Goal: Navigation & Orientation: Find specific page/section

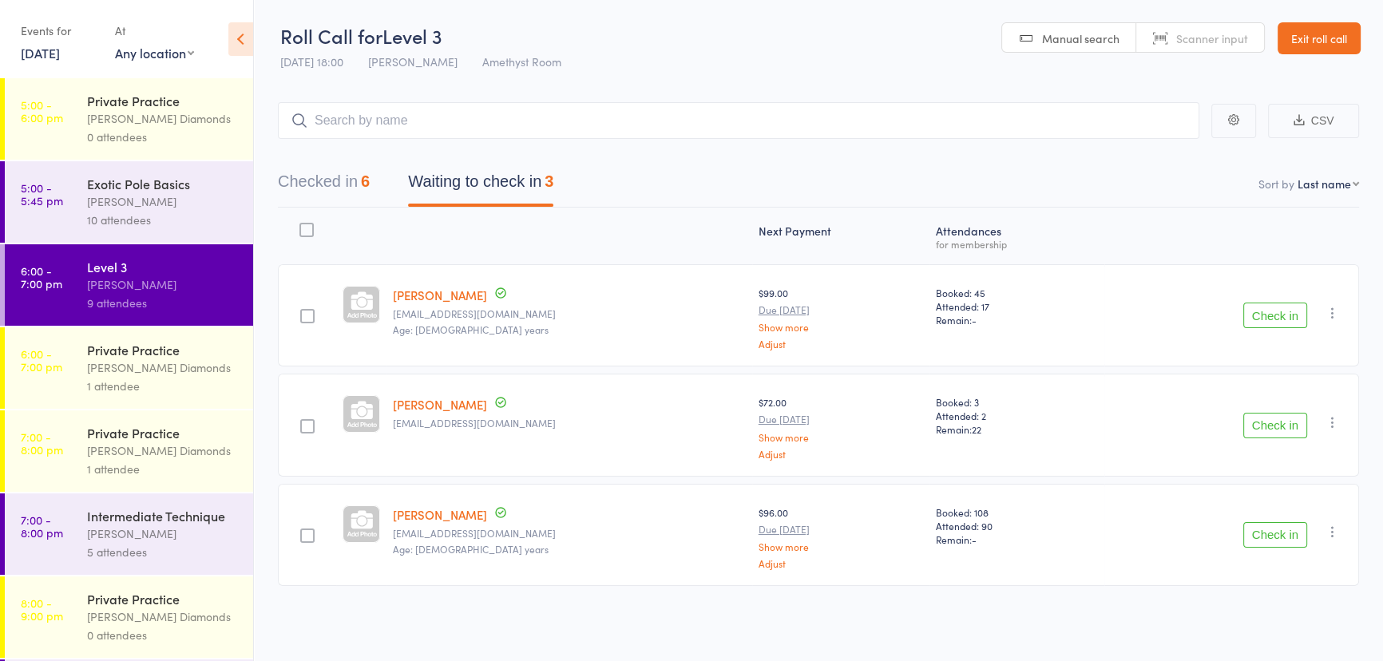
click at [348, 181] on button "Checked in 6" at bounding box center [324, 185] width 92 height 42
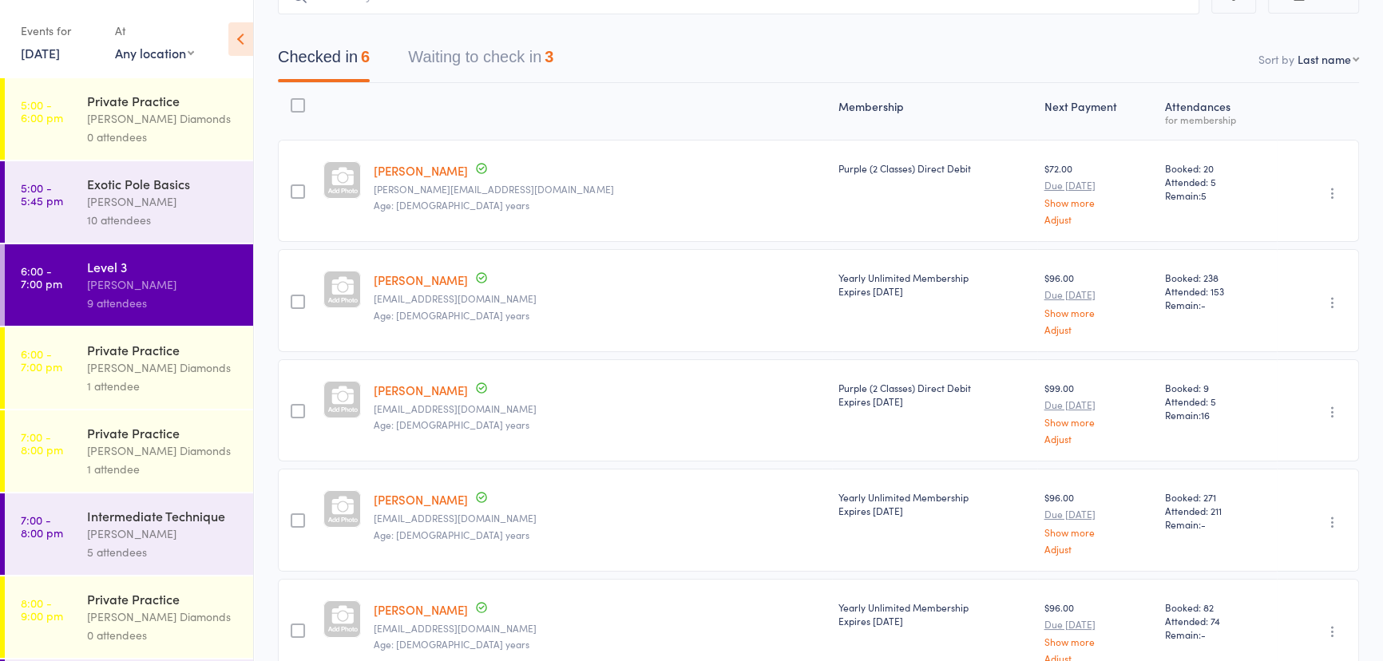
scroll to position [103, 0]
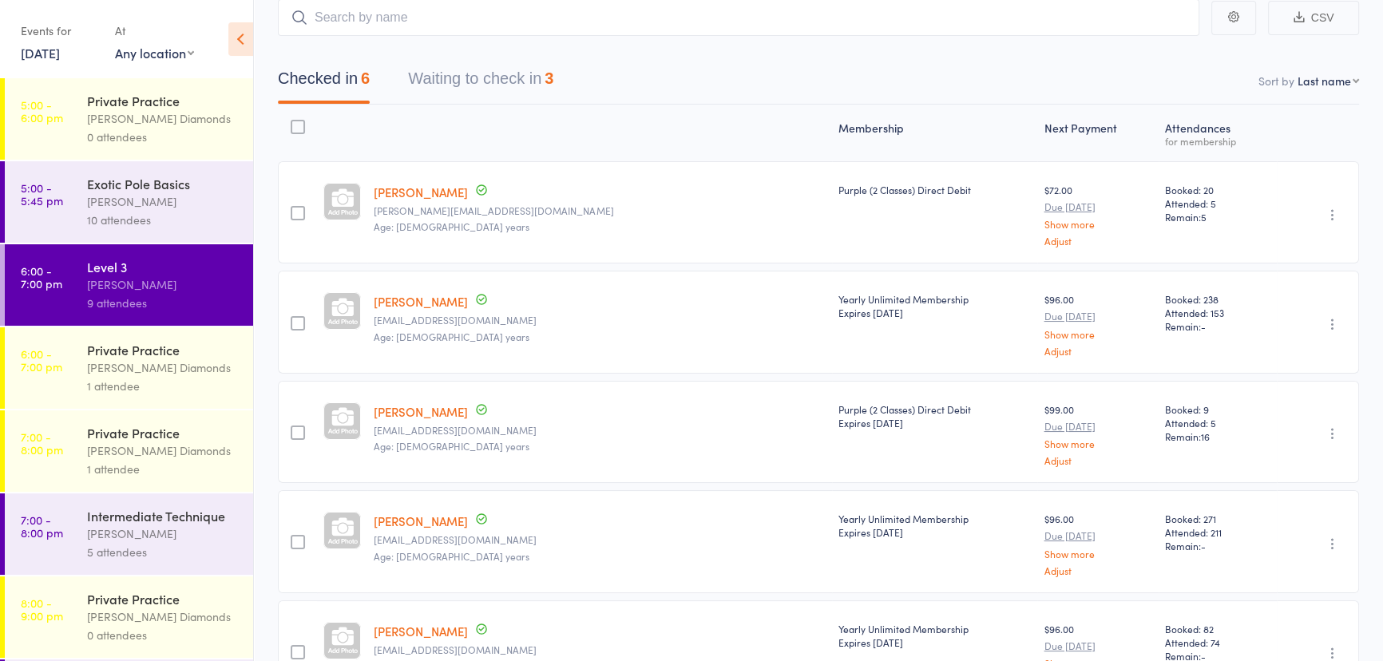
click at [1043, 441] on link "Show more" at bounding box center [1097, 443] width 108 height 10
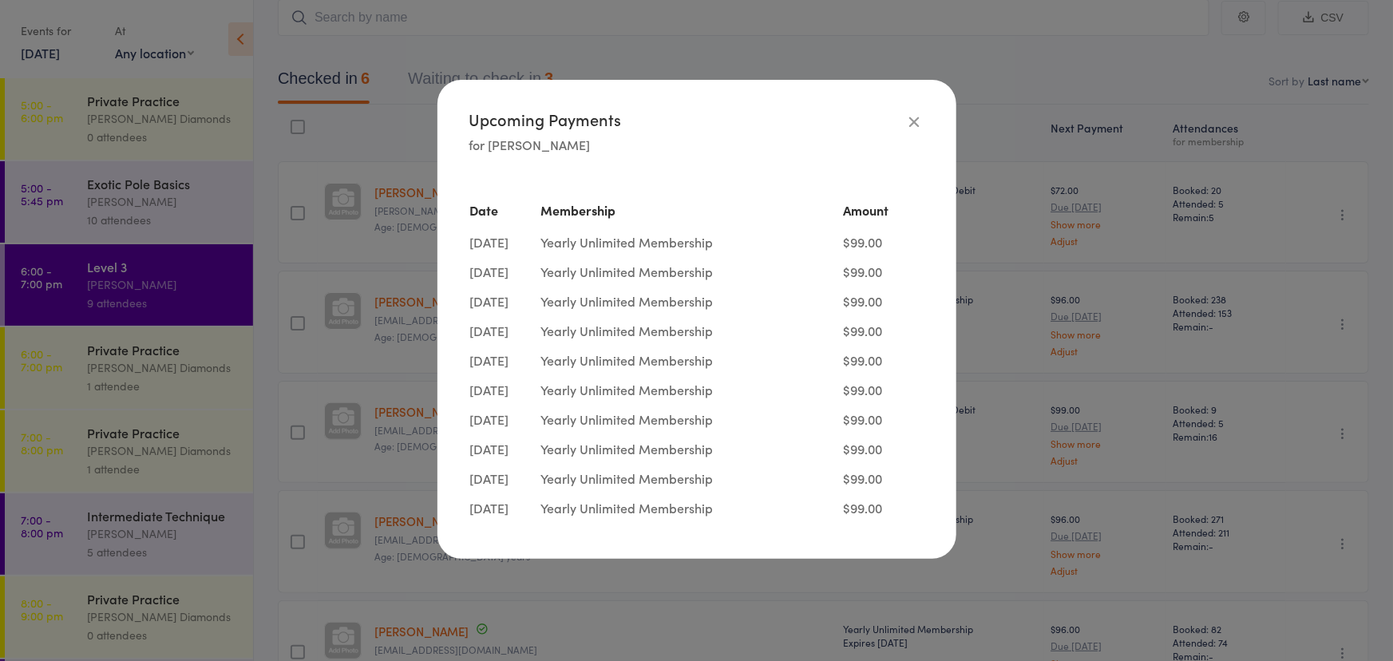
click at [919, 121] on icon "button" at bounding box center [915, 122] width 18 height 18
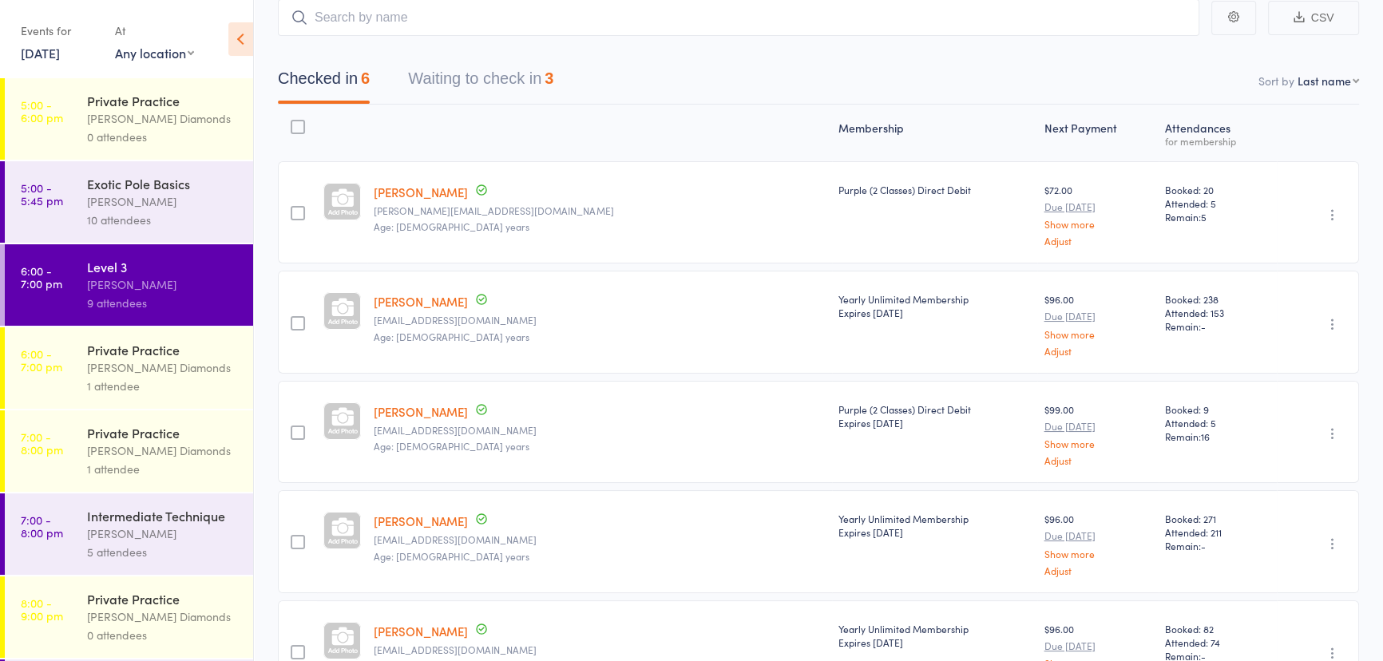
click at [512, 74] on button "Waiting to check in 3" at bounding box center [480, 82] width 145 height 42
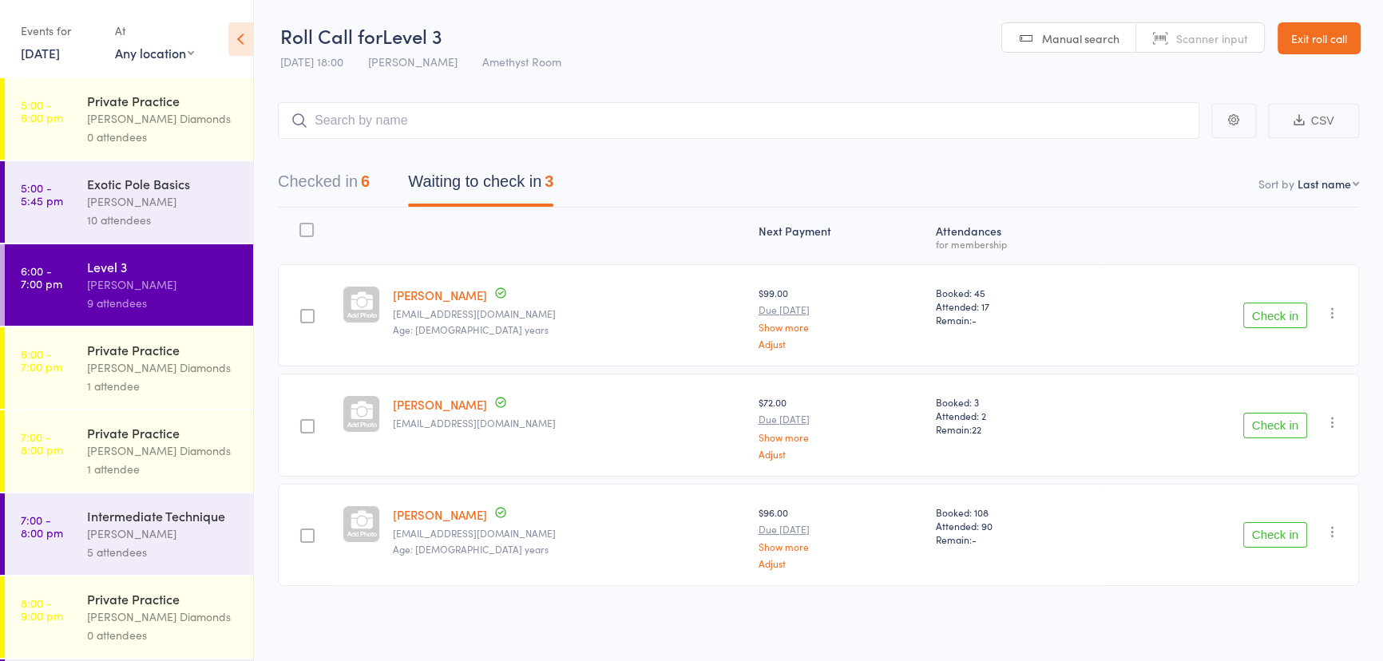
click at [148, 543] on div "[PERSON_NAME]" at bounding box center [163, 533] width 152 height 18
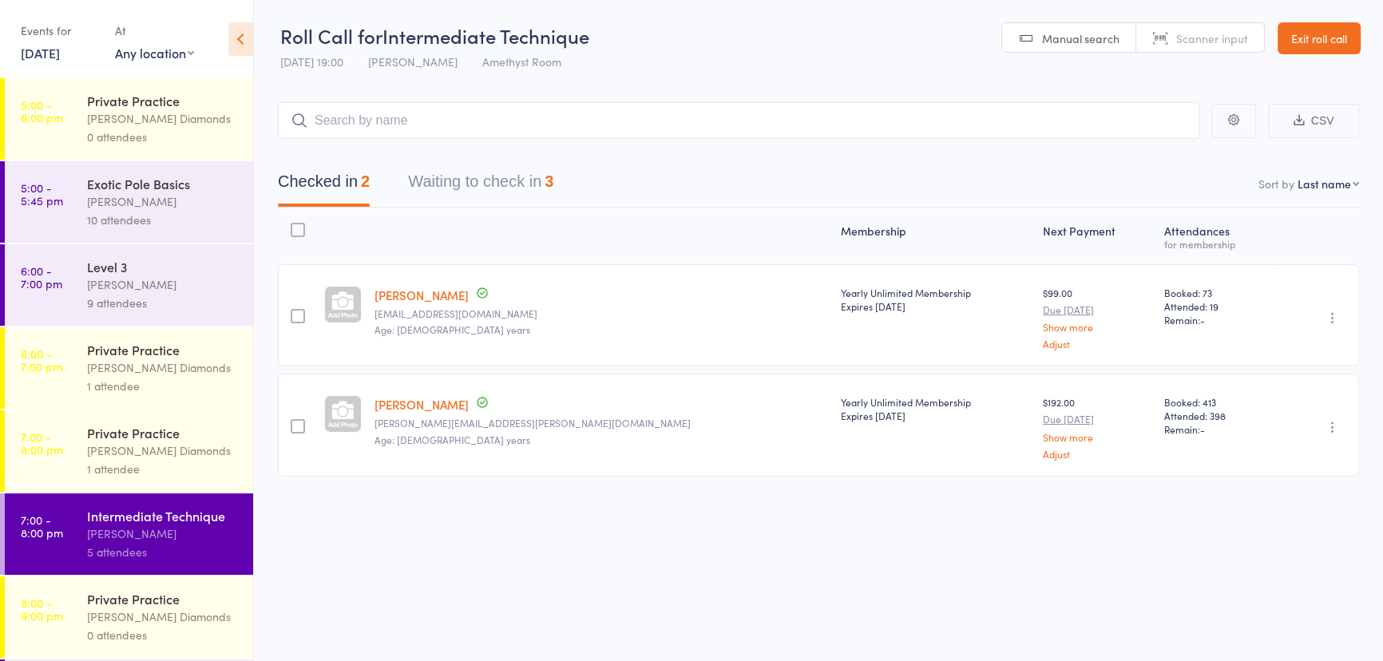
click at [493, 191] on button "Waiting to check in 3" at bounding box center [480, 185] width 145 height 42
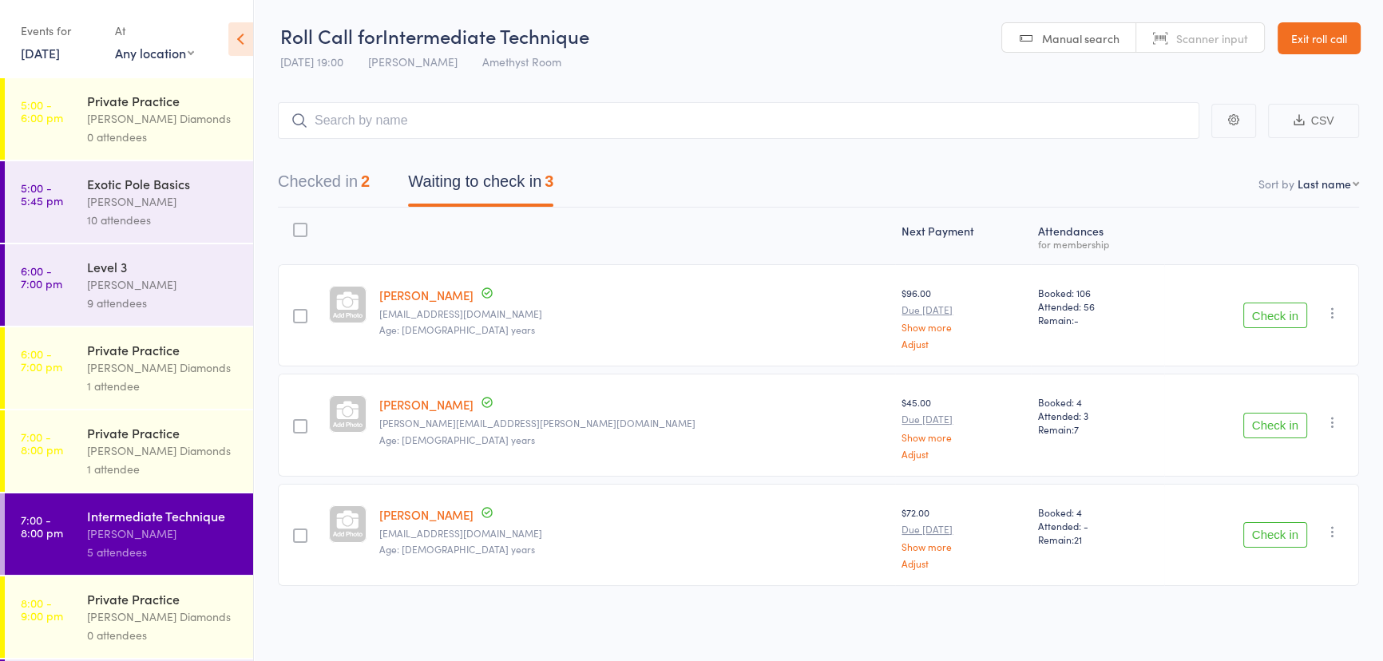
click at [340, 192] on button "Checked in 2" at bounding box center [324, 185] width 92 height 42
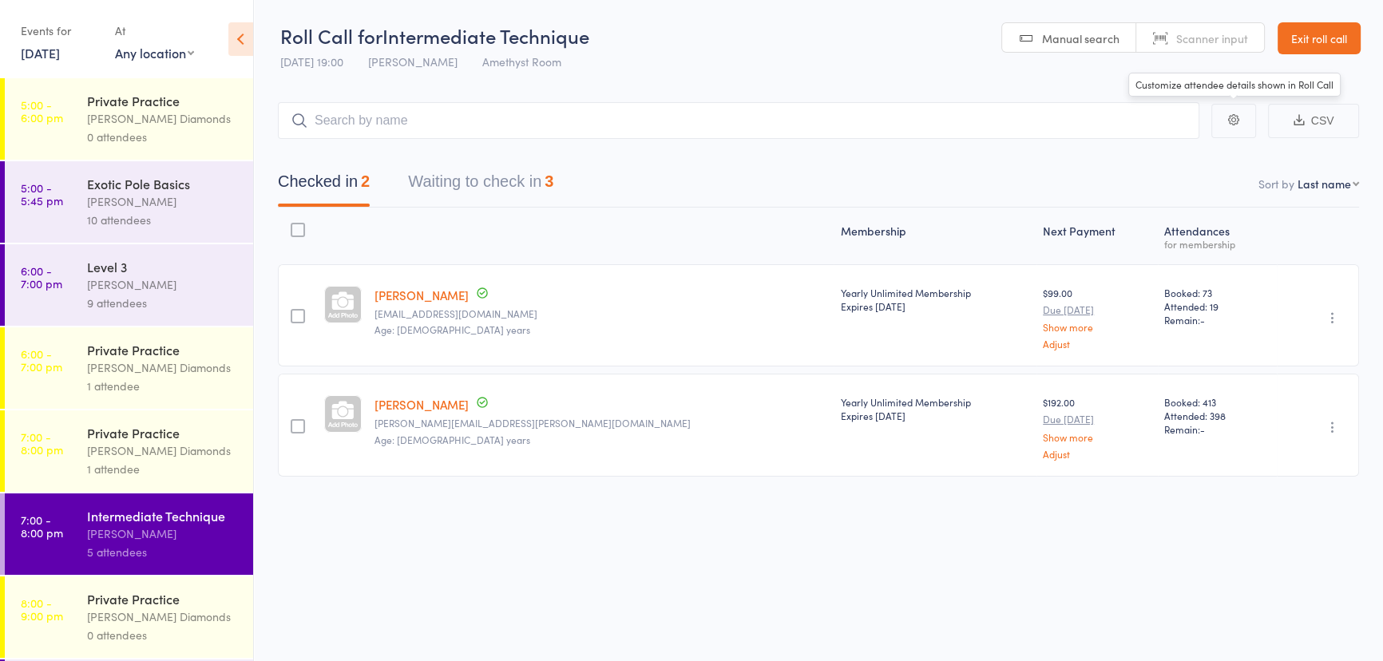
click at [1307, 36] on link "Exit roll call" at bounding box center [1318, 38] width 83 height 32
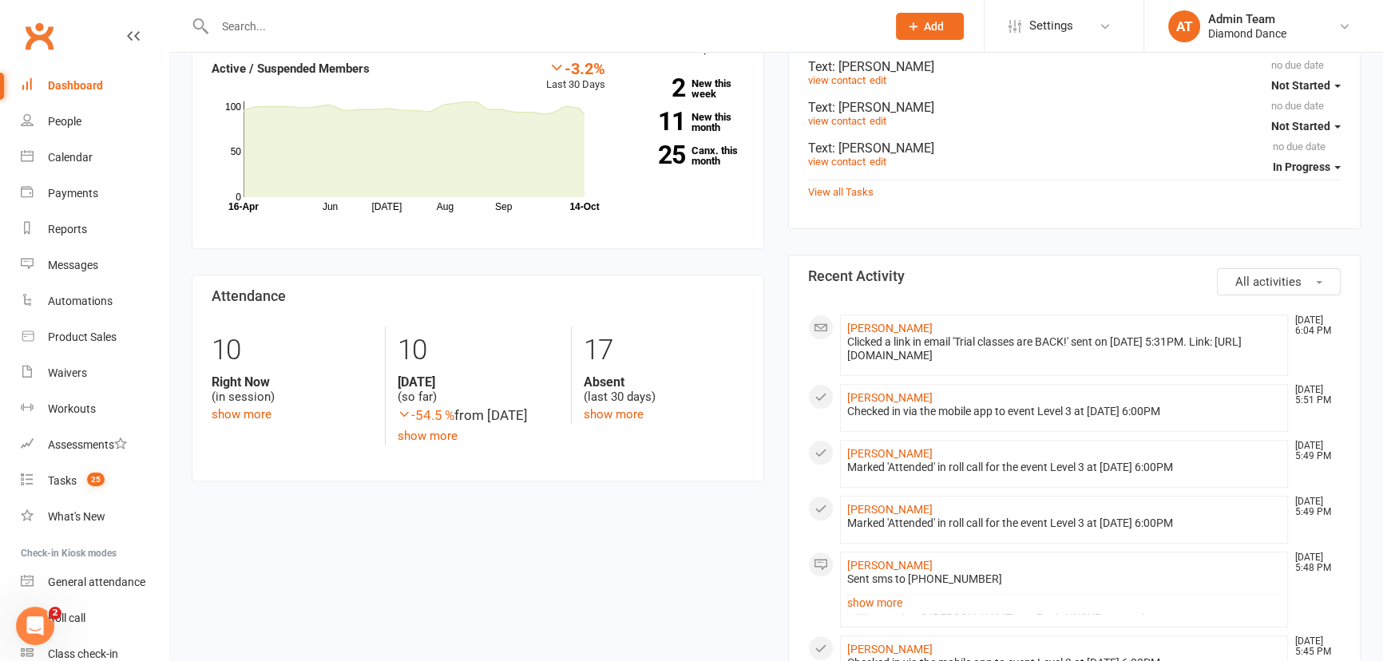
scroll to position [580, 0]
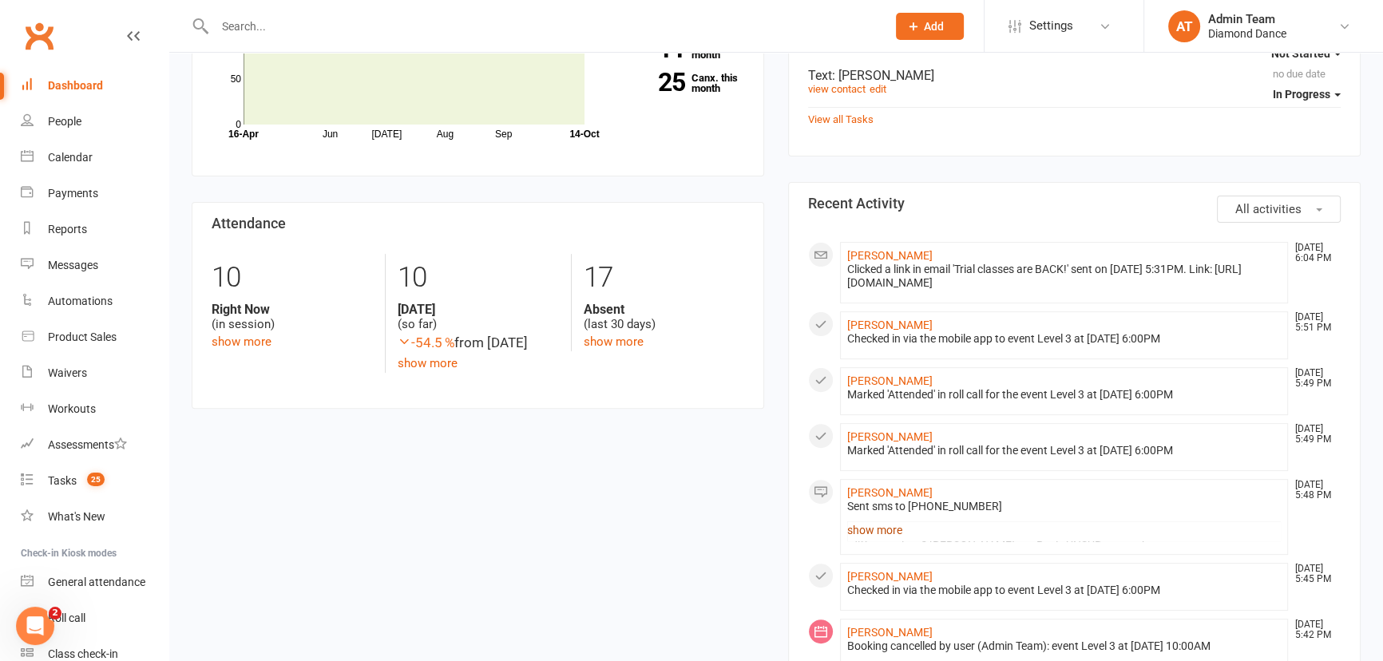
click at [896, 526] on link "show more" at bounding box center [1063, 530] width 433 height 22
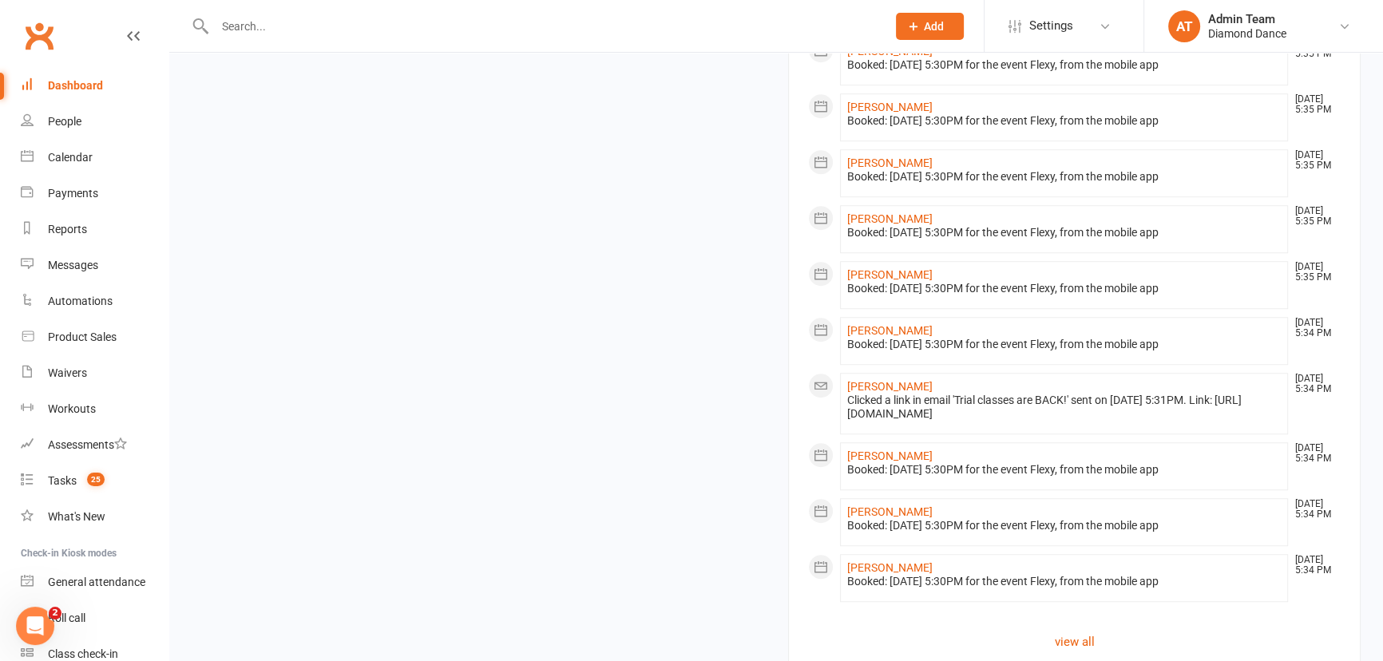
scroll to position [1518, 0]
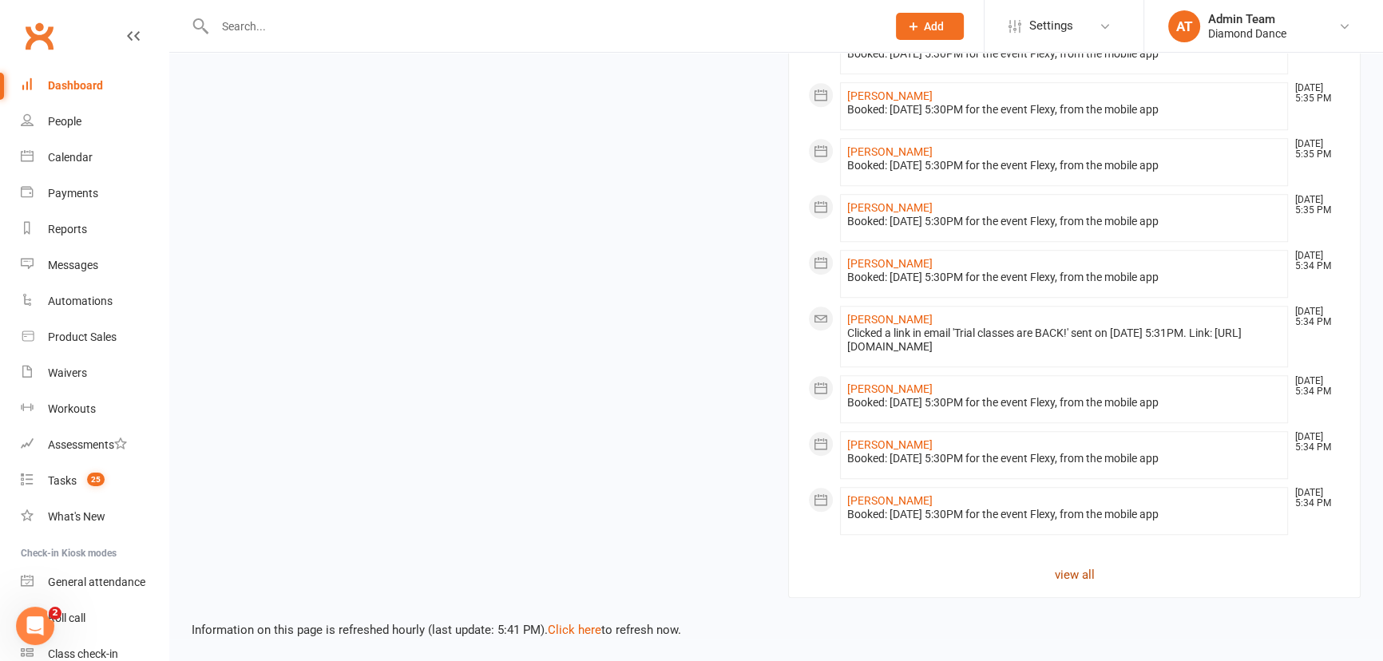
click at [1042, 568] on link "view all" at bounding box center [1074, 574] width 532 height 19
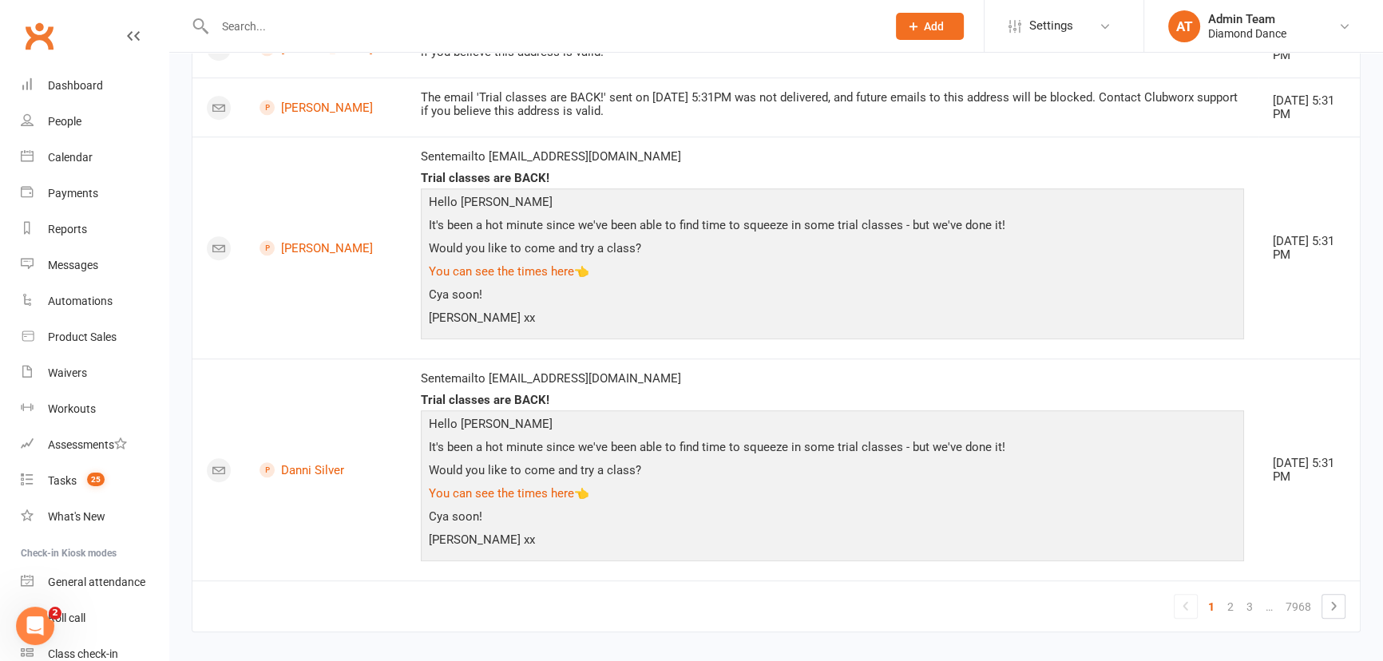
scroll to position [1334, 0]
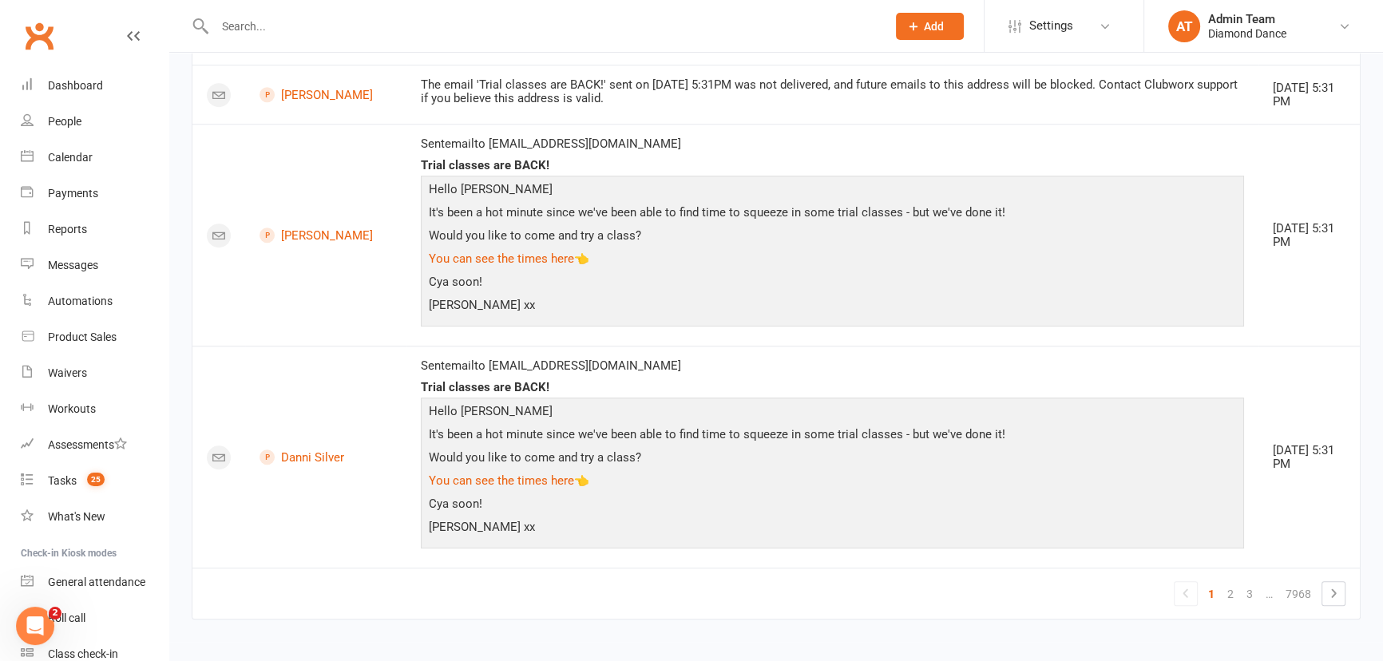
click at [1225, 588] on link "2" at bounding box center [1230, 594] width 19 height 22
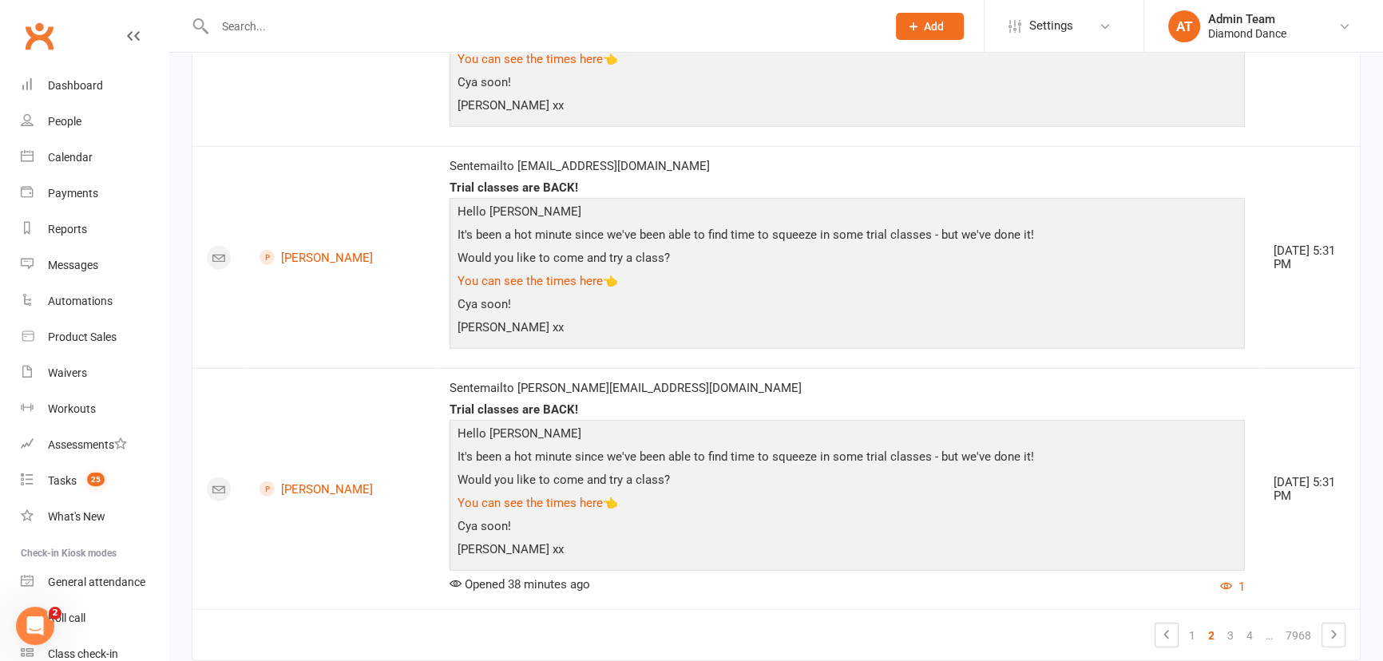
scroll to position [4943, 0]
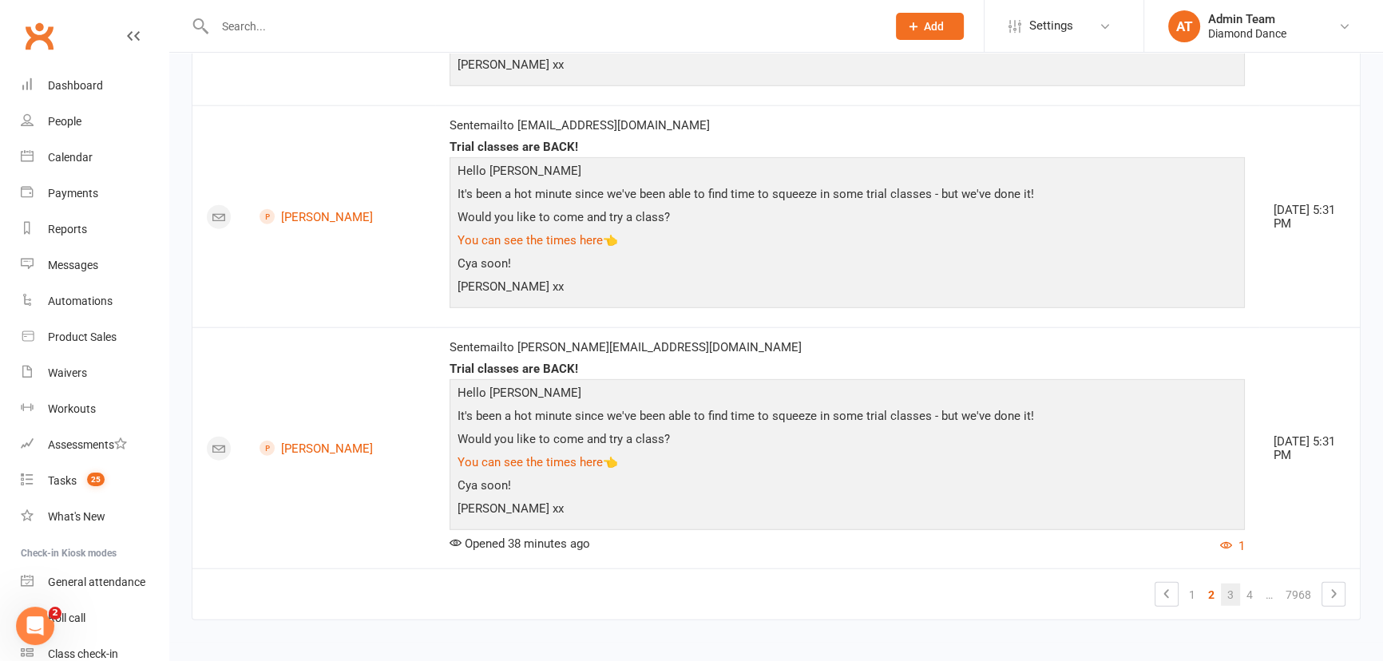
click at [1230, 589] on link "3" at bounding box center [1230, 595] width 19 height 22
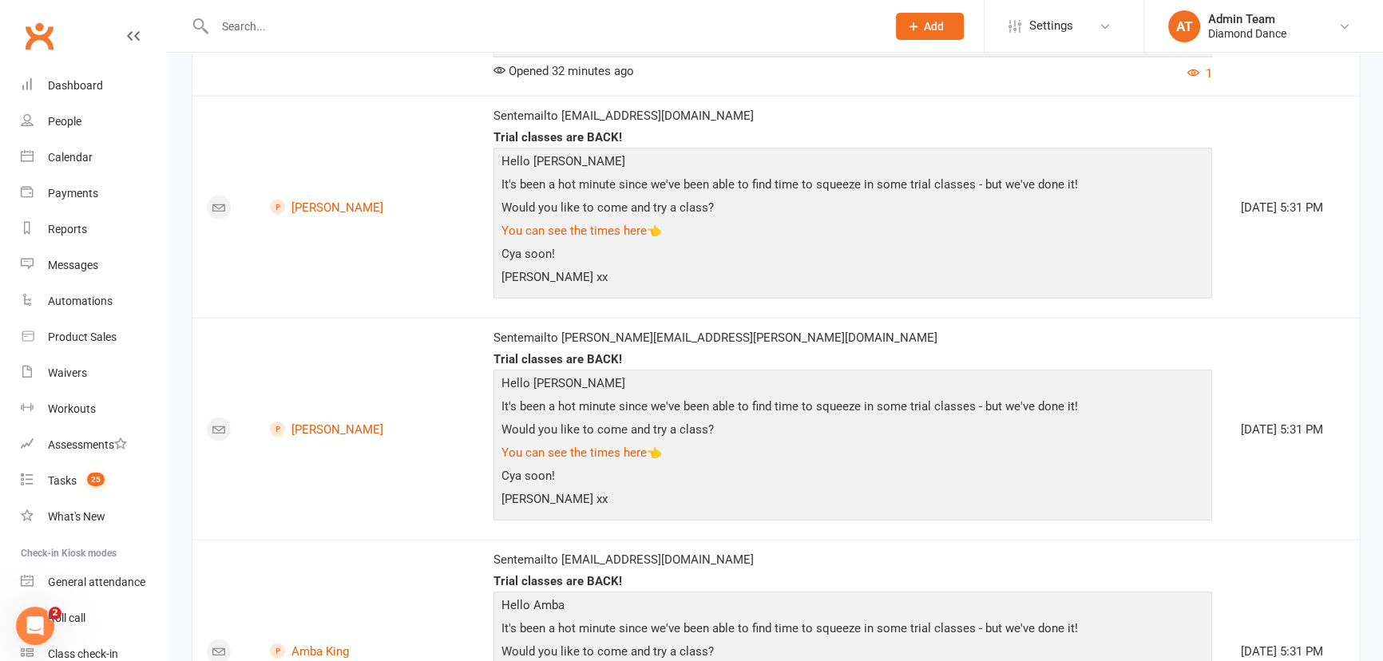
scroll to position [5231, 0]
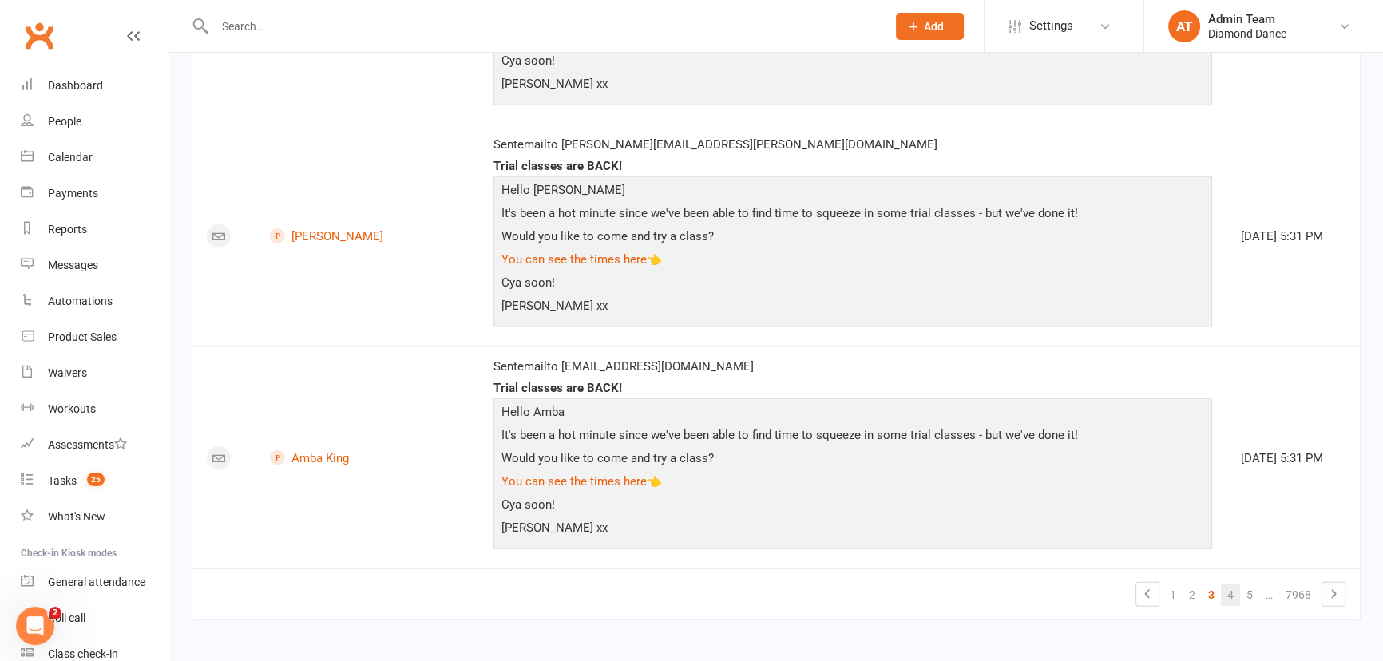
click at [1232, 591] on link "4" at bounding box center [1230, 595] width 19 height 22
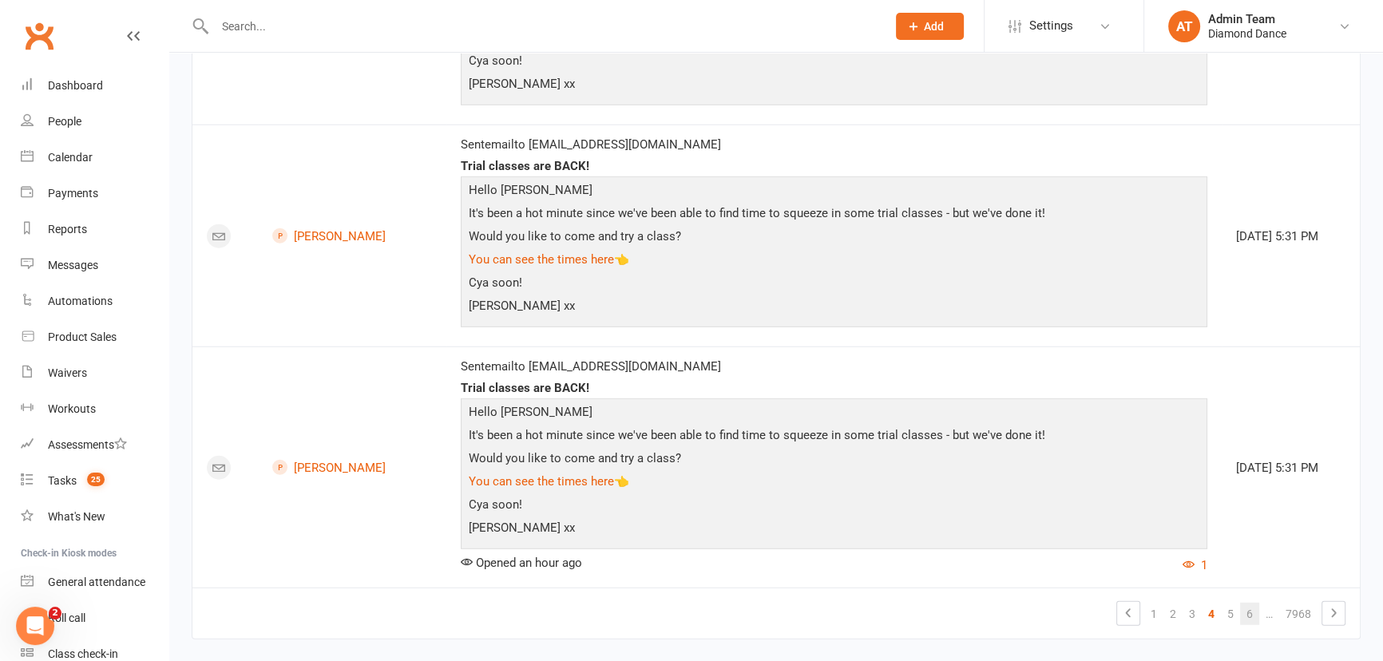
click at [1247, 605] on link "6" at bounding box center [1249, 614] width 19 height 22
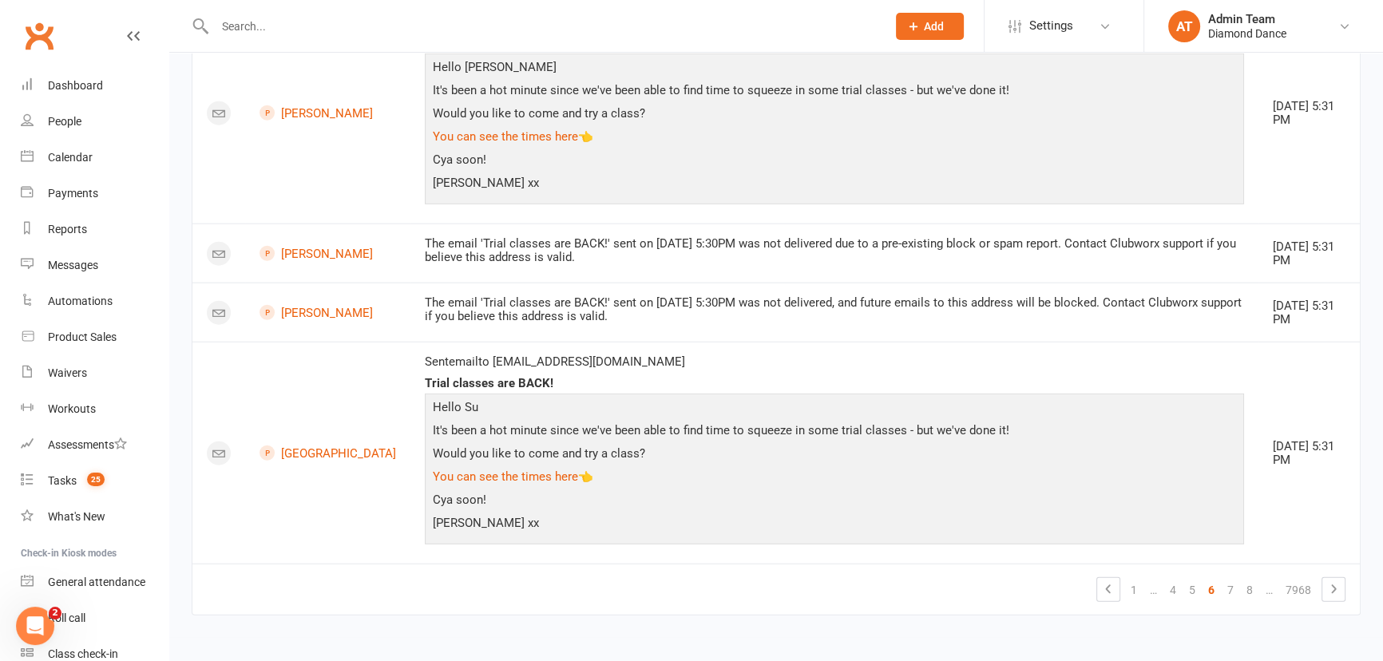
scroll to position [4905, 0]
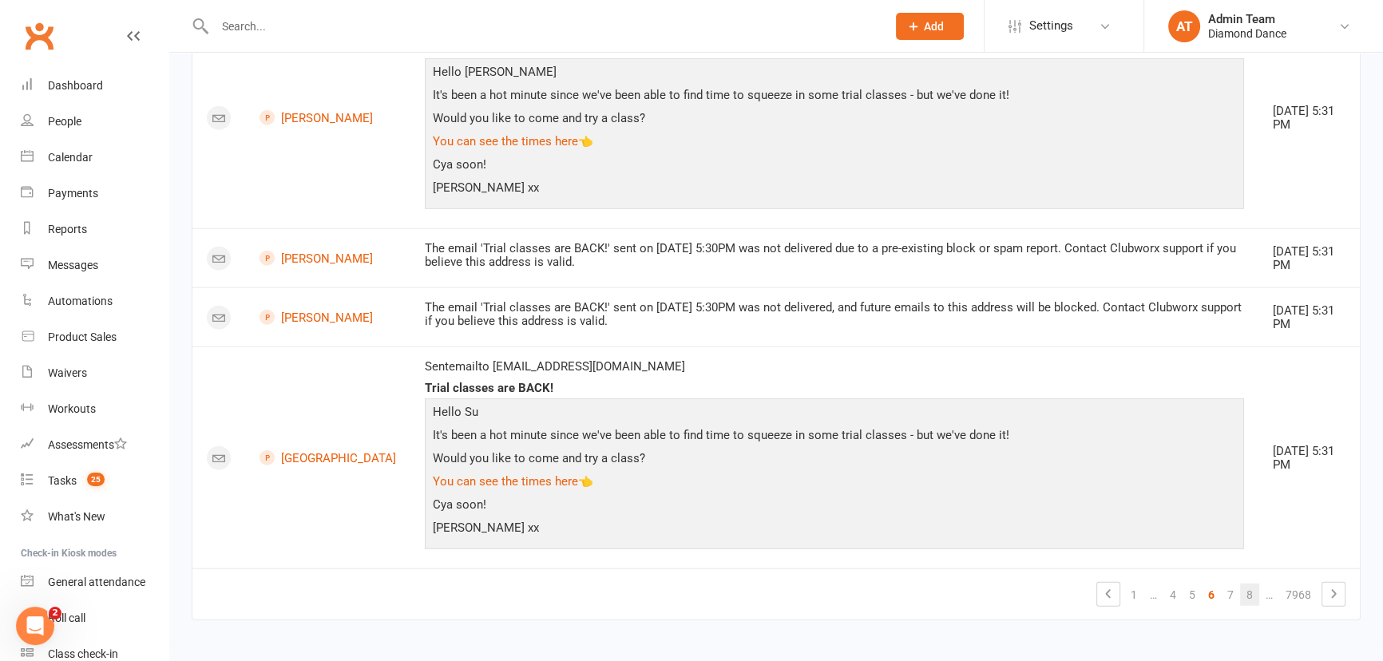
click at [1248, 591] on link "8" at bounding box center [1249, 595] width 19 height 22
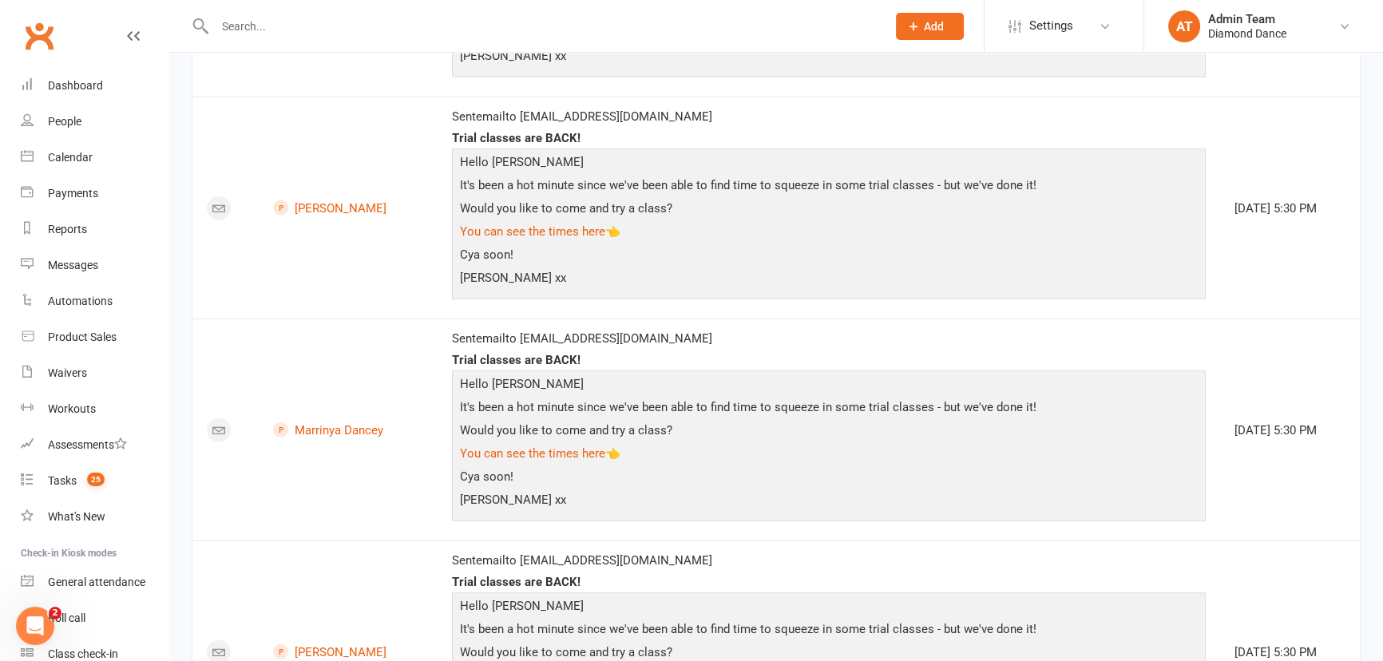
scroll to position [5231, 0]
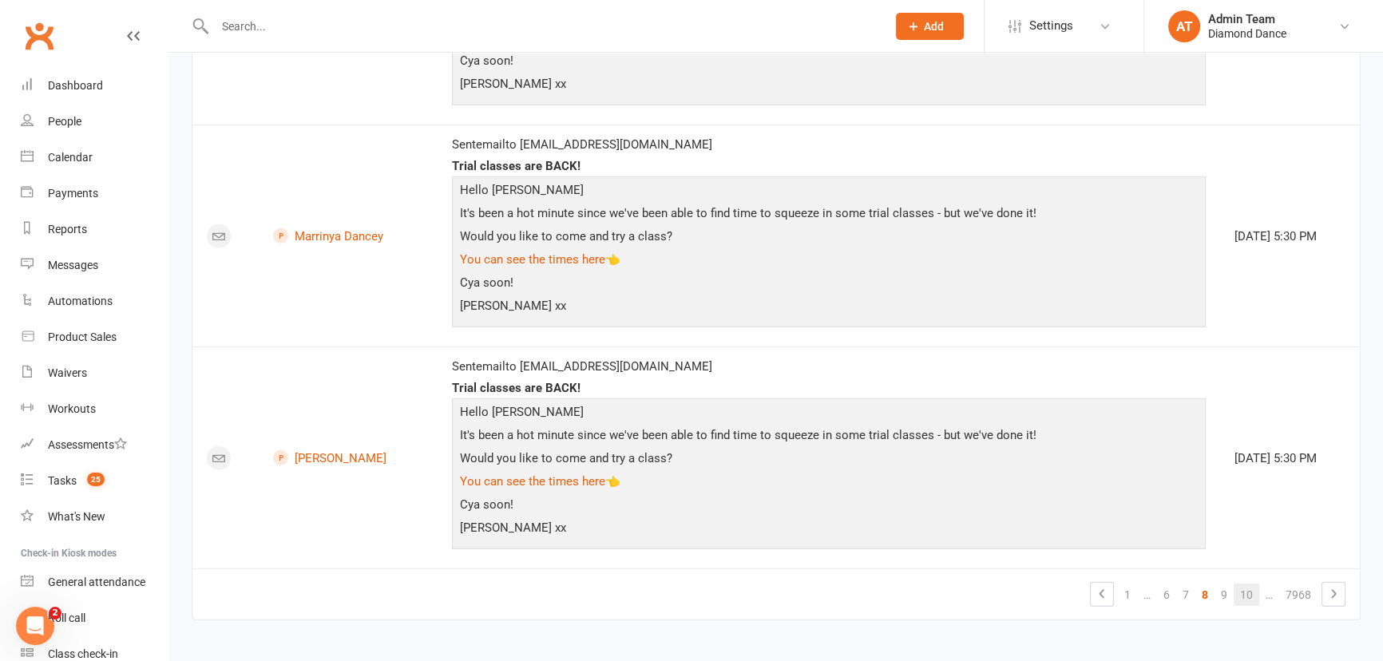
click at [1242, 588] on link "10" at bounding box center [1246, 595] width 26 height 22
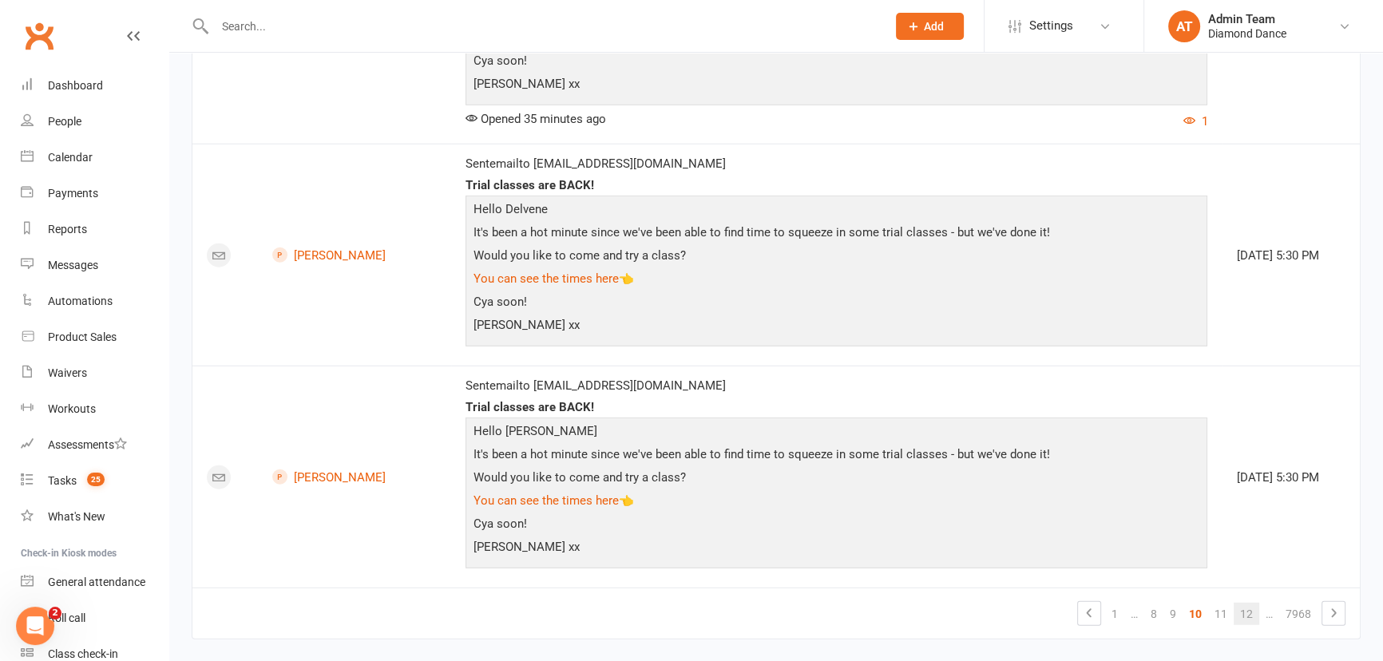
click at [1238, 615] on link "12" at bounding box center [1246, 614] width 26 height 22
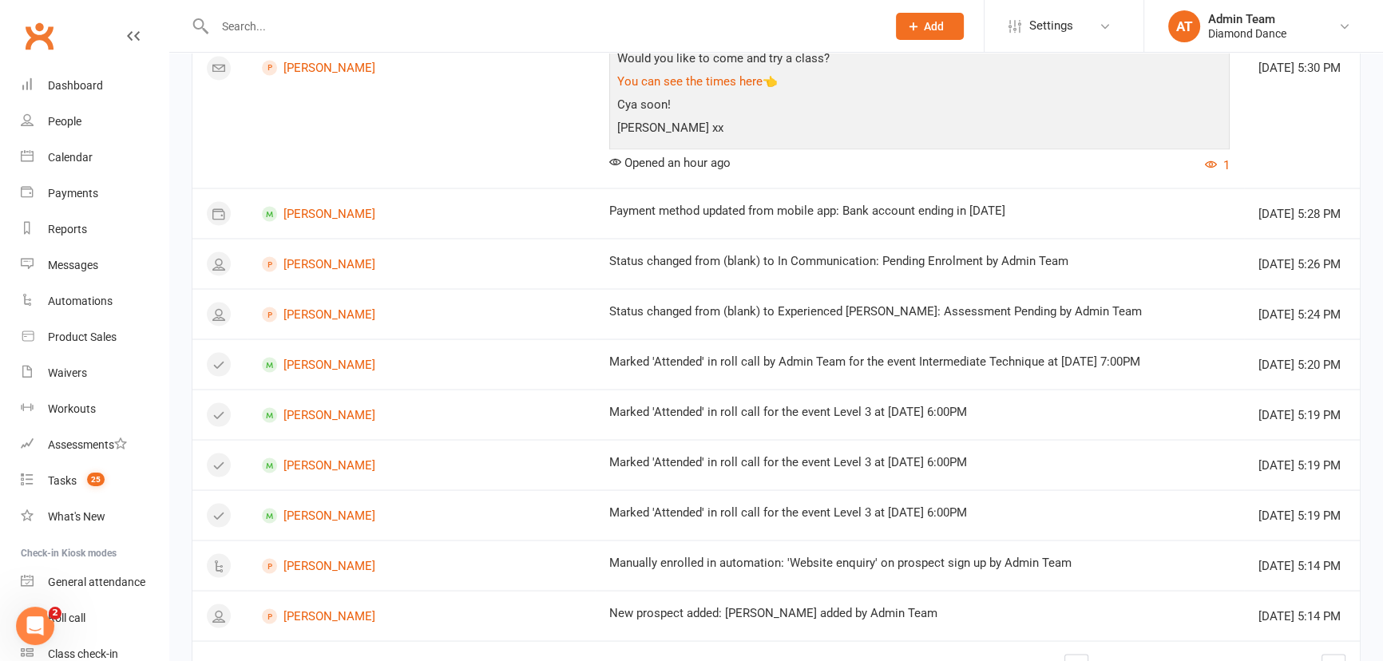
scroll to position [3687, 0]
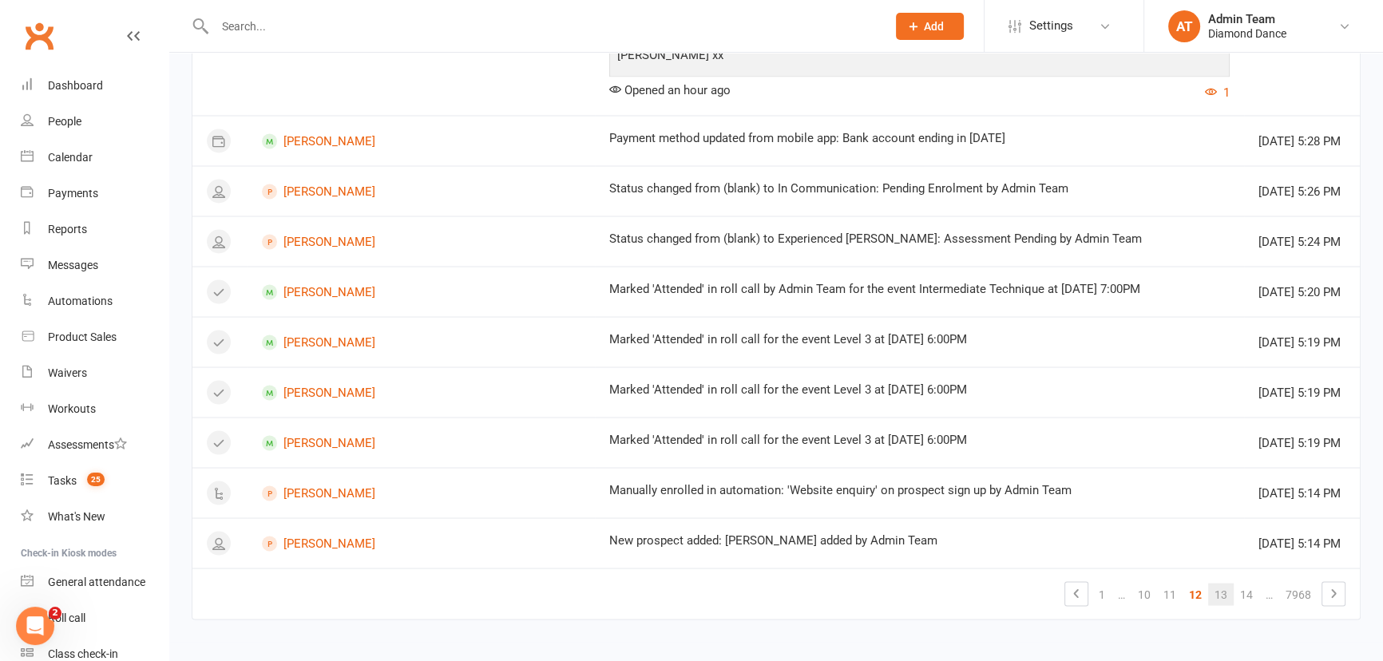
click at [1221, 595] on link "13" at bounding box center [1221, 594] width 26 height 22
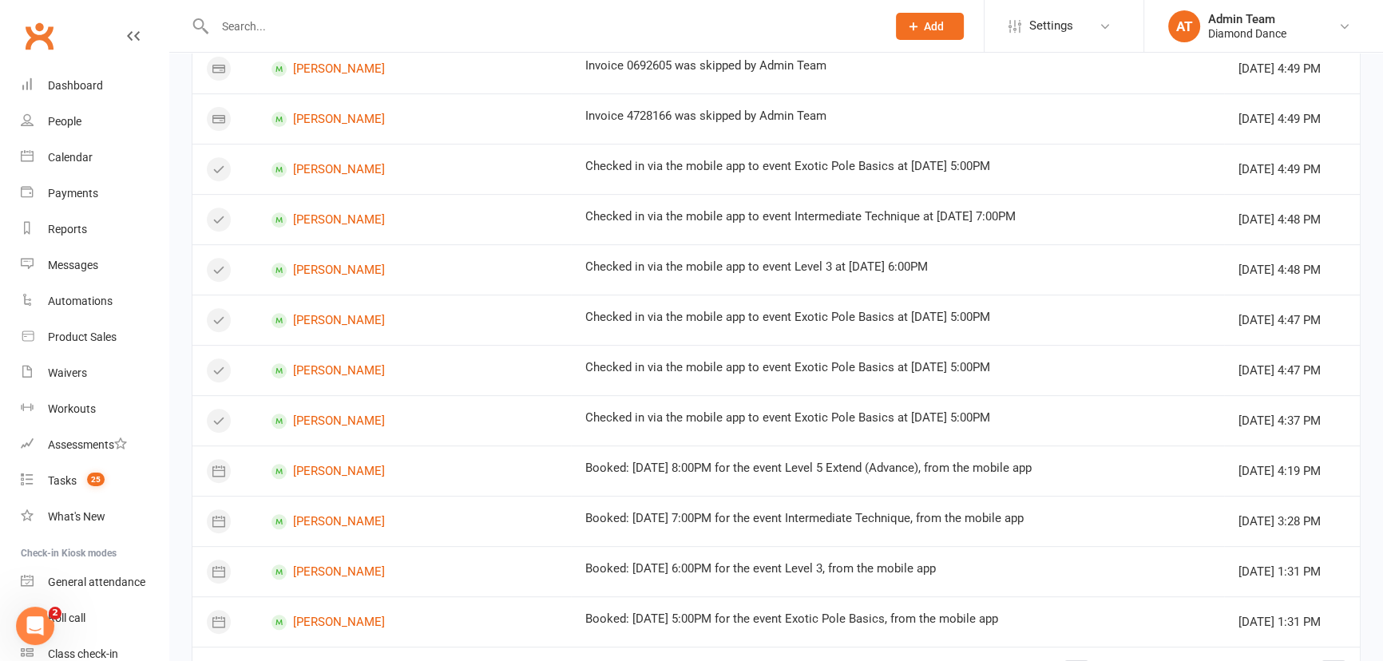
scroll to position [870, 0]
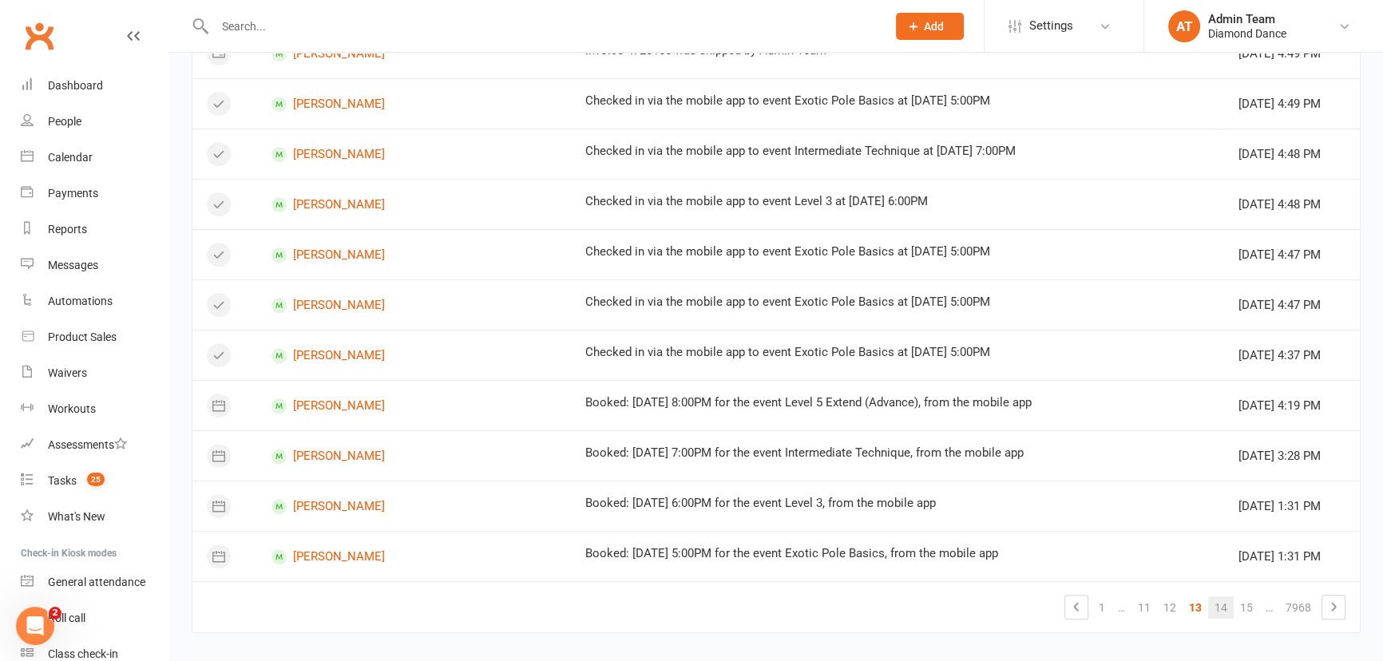
click at [1228, 605] on link "14" at bounding box center [1221, 607] width 26 height 22
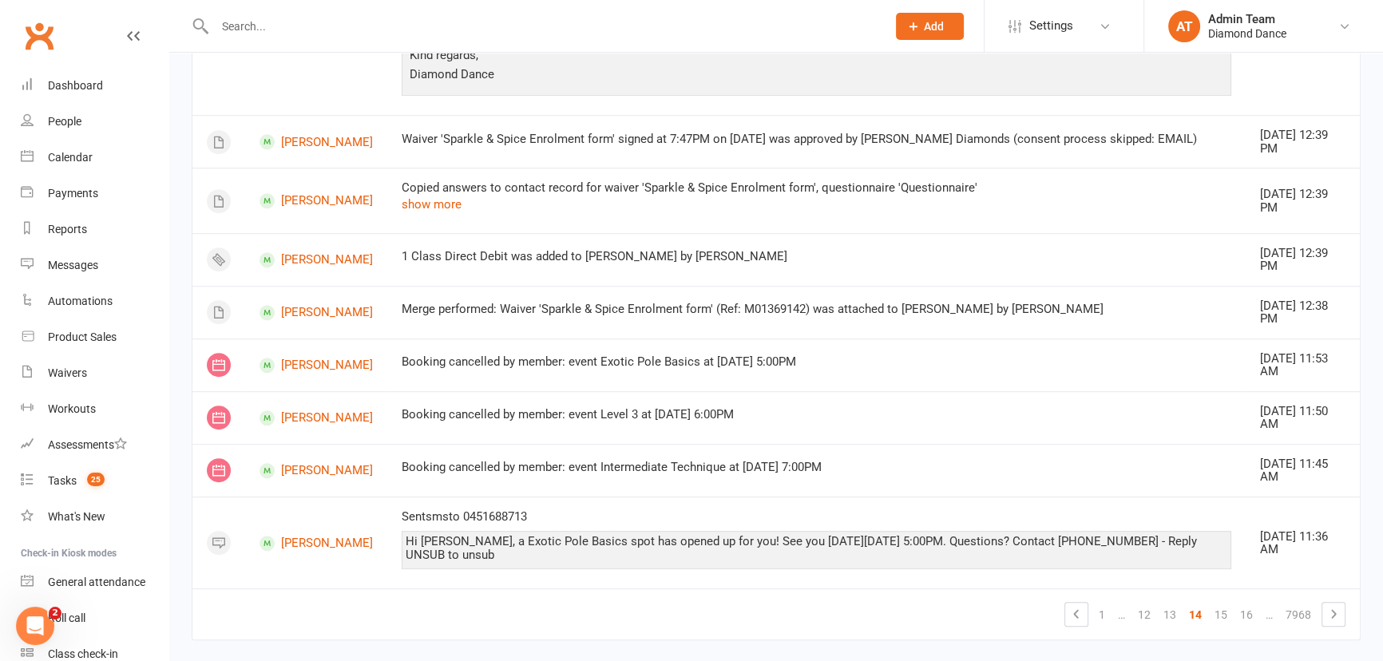
scroll to position [1146, 0]
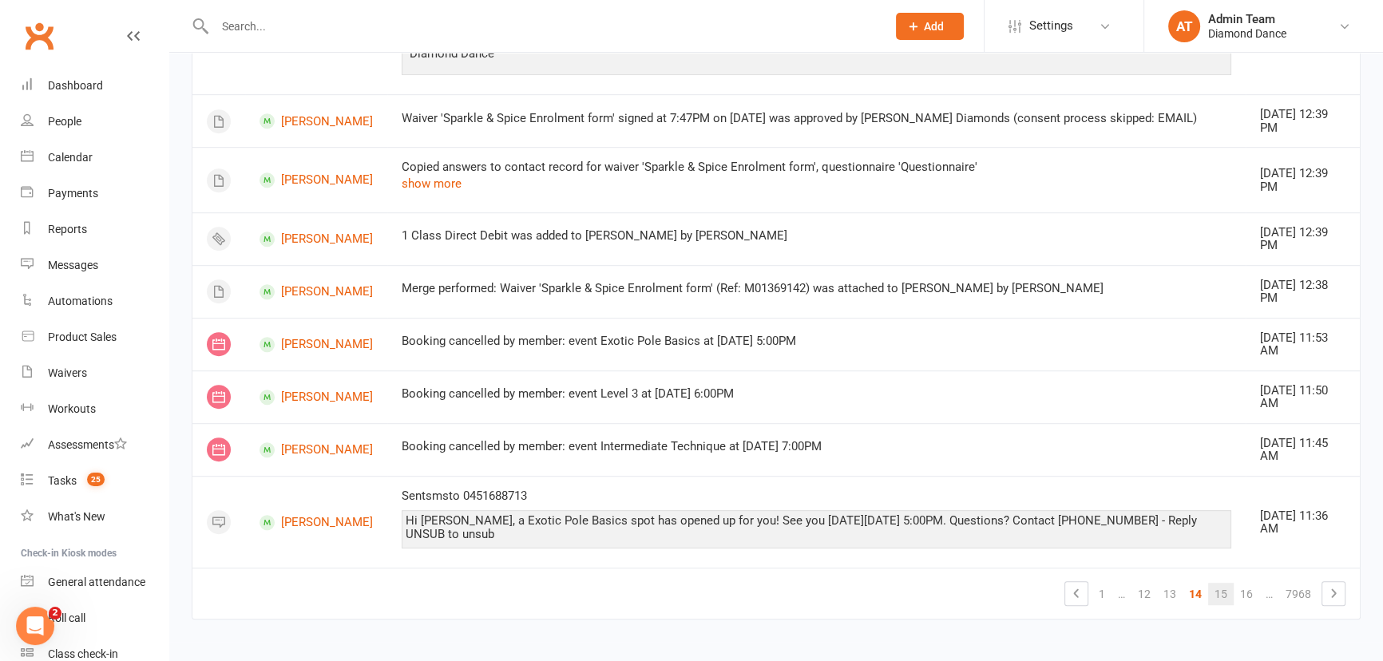
click at [1214, 588] on link "15" at bounding box center [1221, 594] width 26 height 22
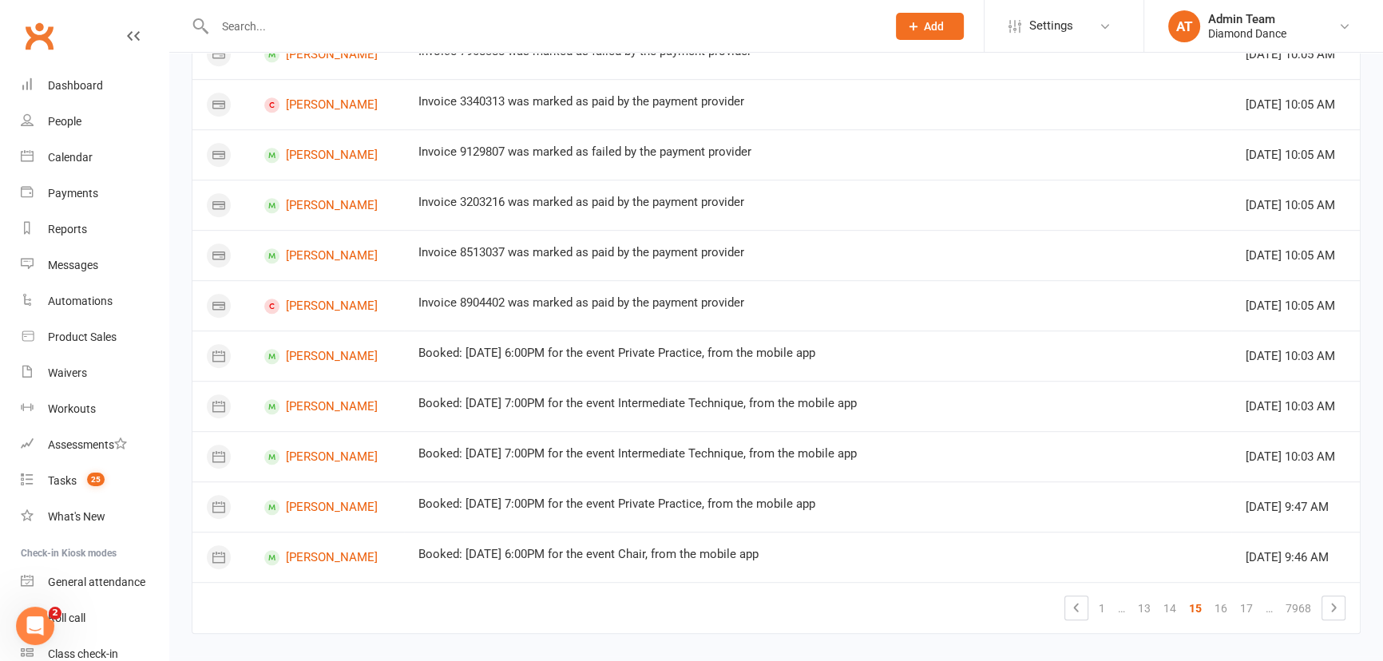
scroll to position [1204, 0]
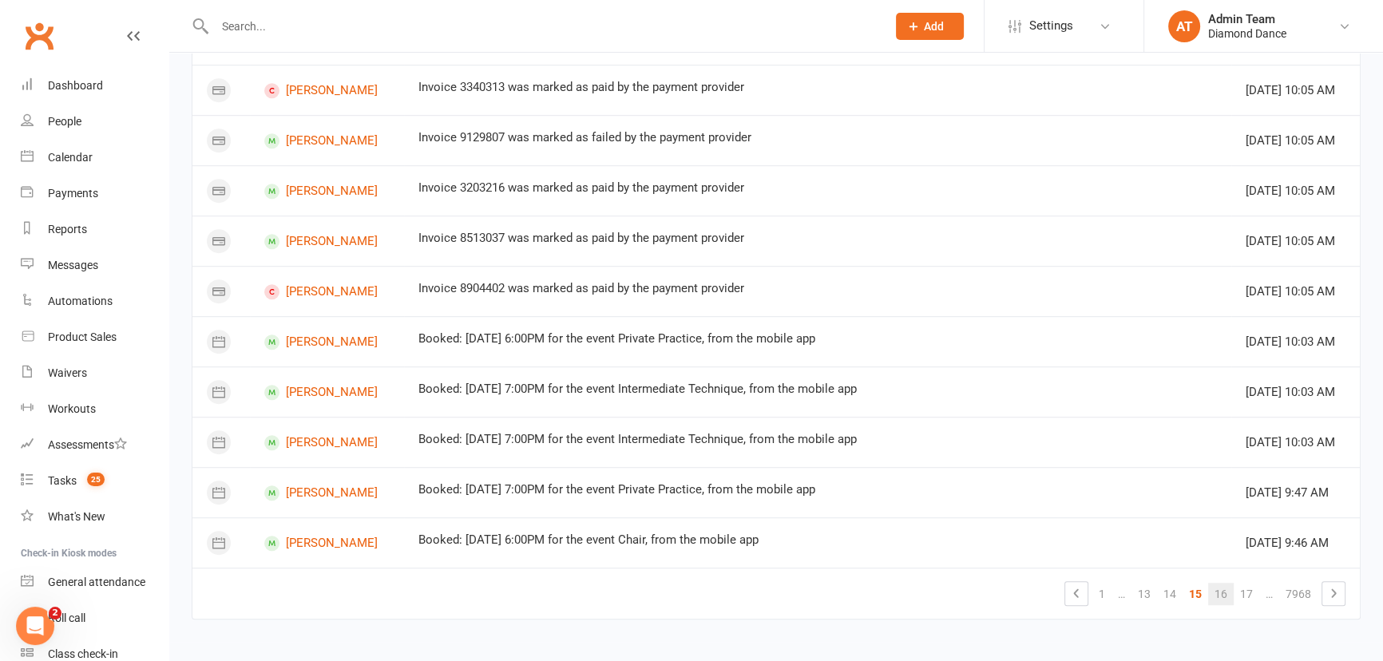
click at [1221, 595] on link "16" at bounding box center [1221, 594] width 26 height 22
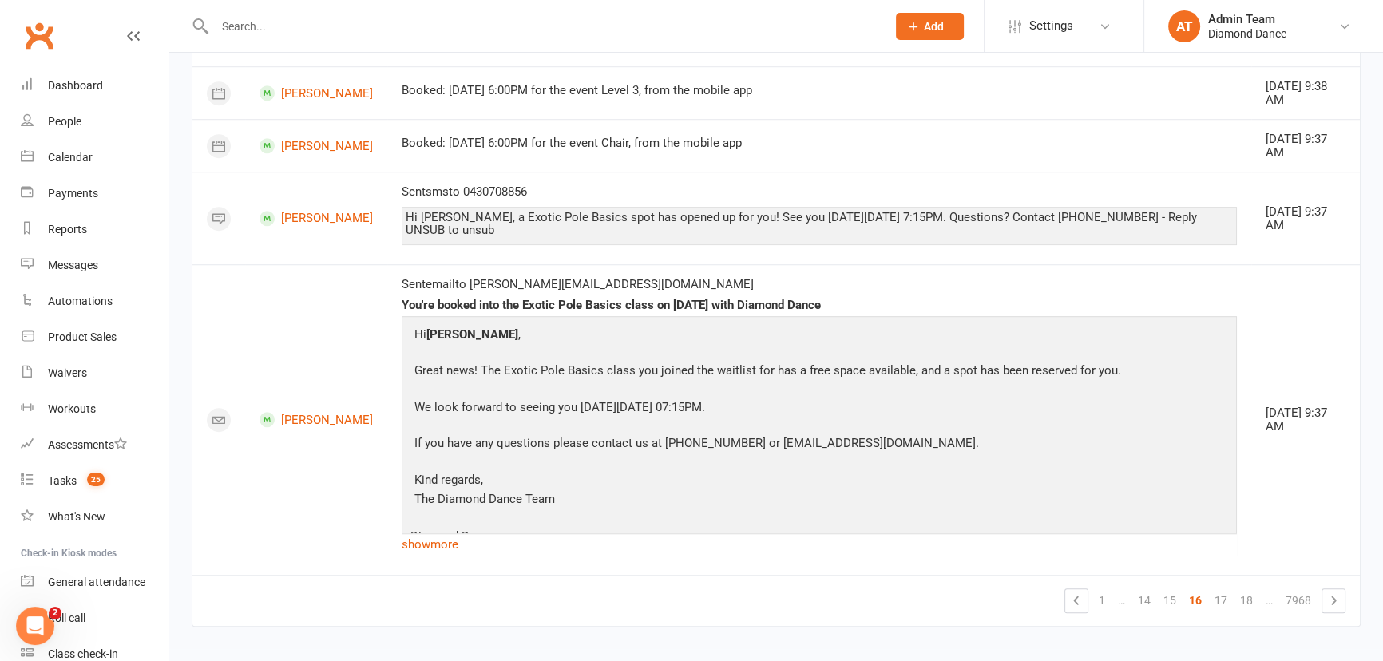
scroll to position [1551, 0]
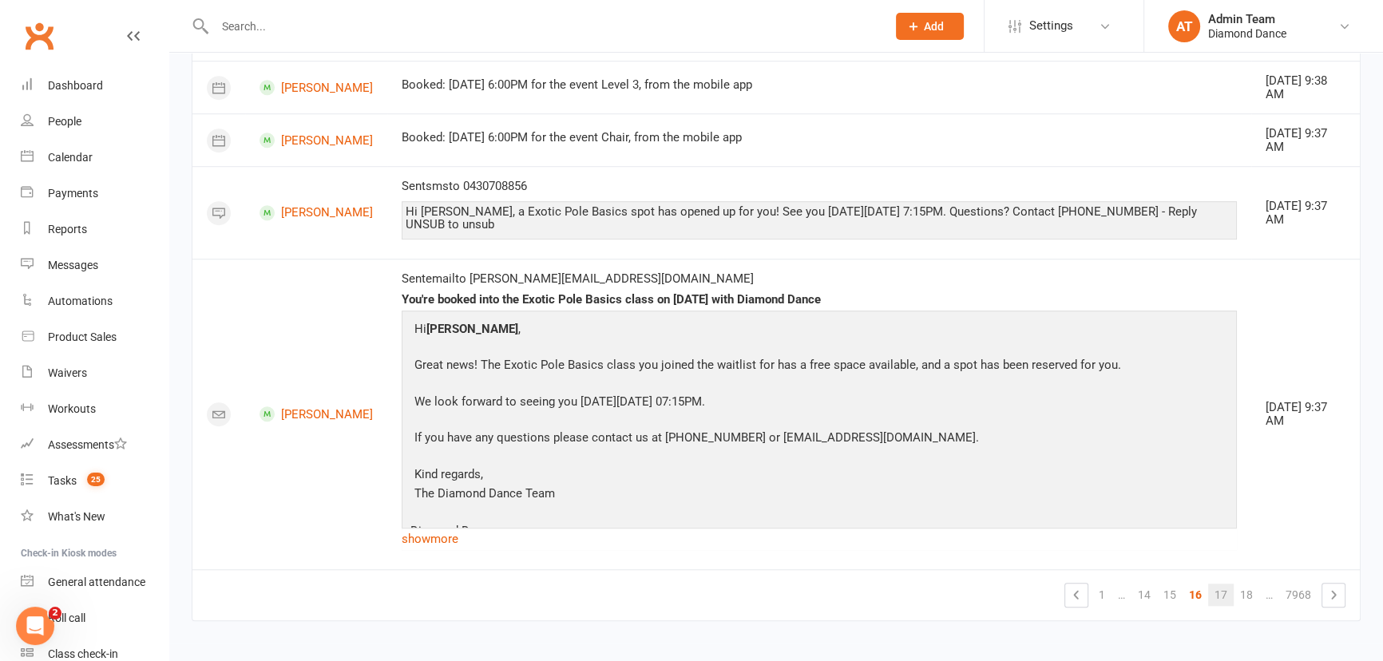
click at [1214, 598] on link "17" at bounding box center [1221, 595] width 26 height 22
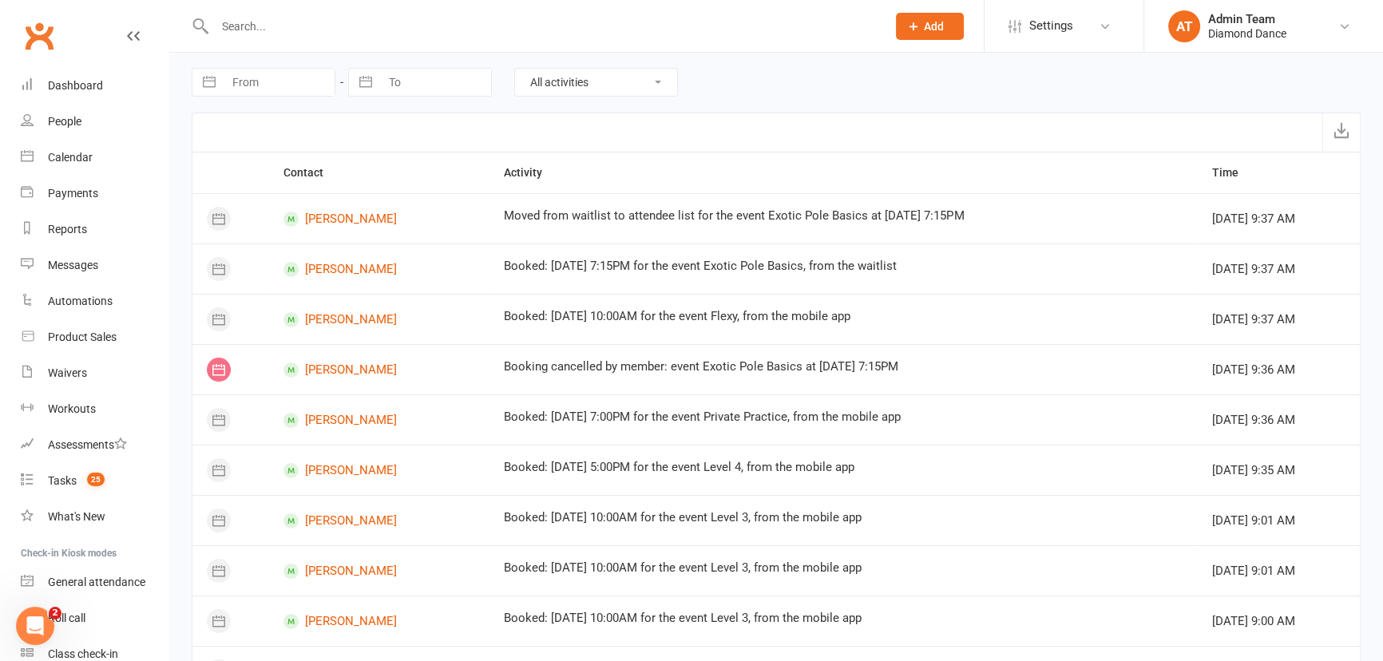
scroll to position [0, 0]
click at [77, 154] on div "Calendar" at bounding box center [70, 157] width 45 height 13
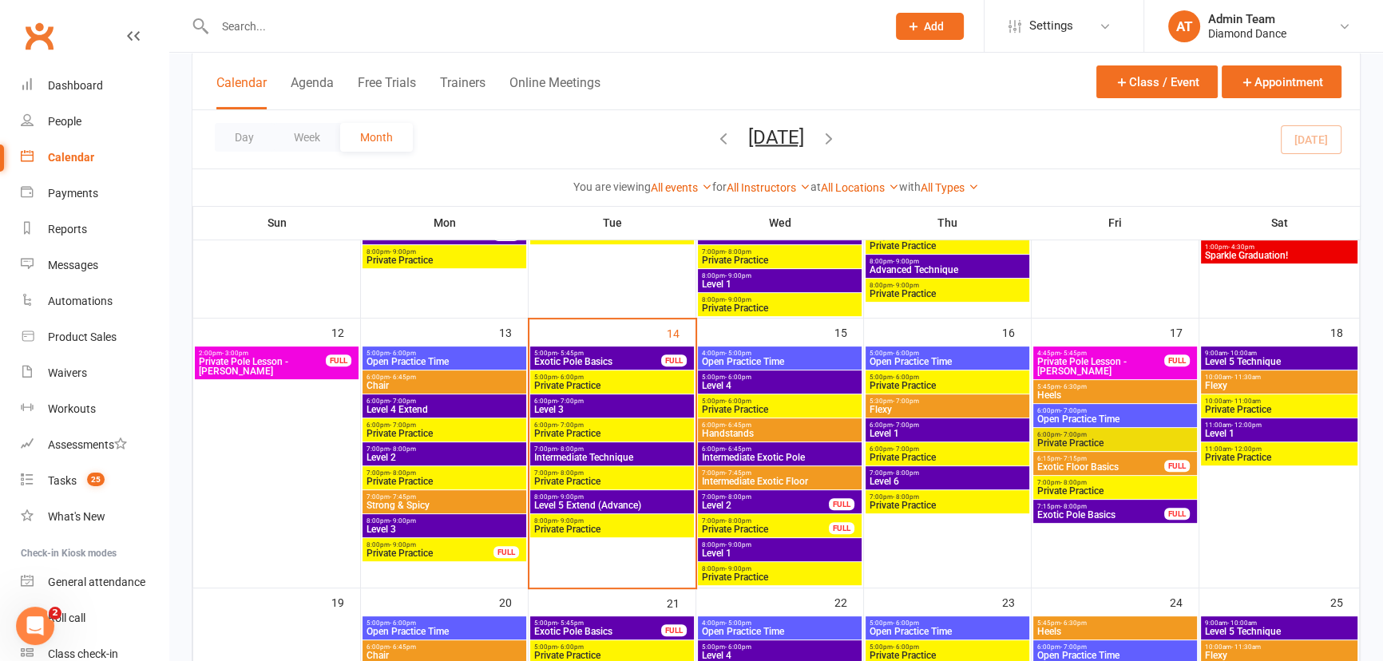
scroll to position [653, 0]
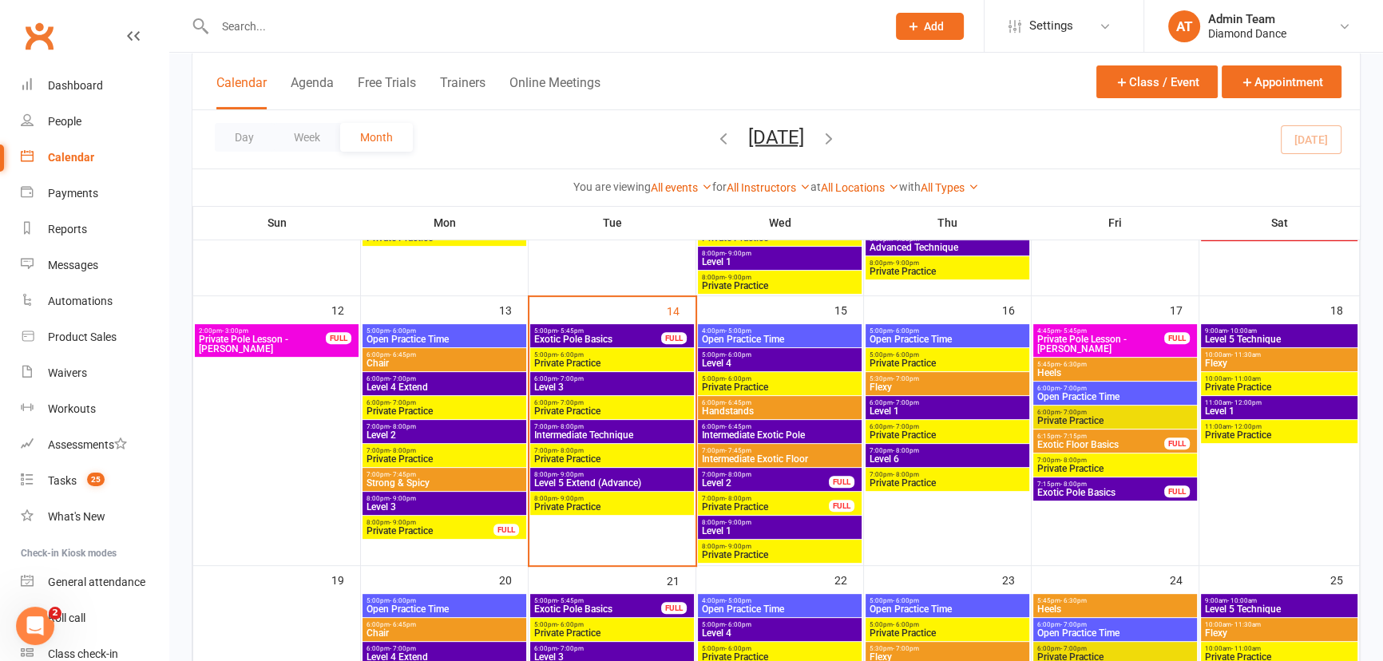
click at [607, 478] on span "Level 5 Extend (Advance)" at bounding box center [611, 483] width 157 height 10
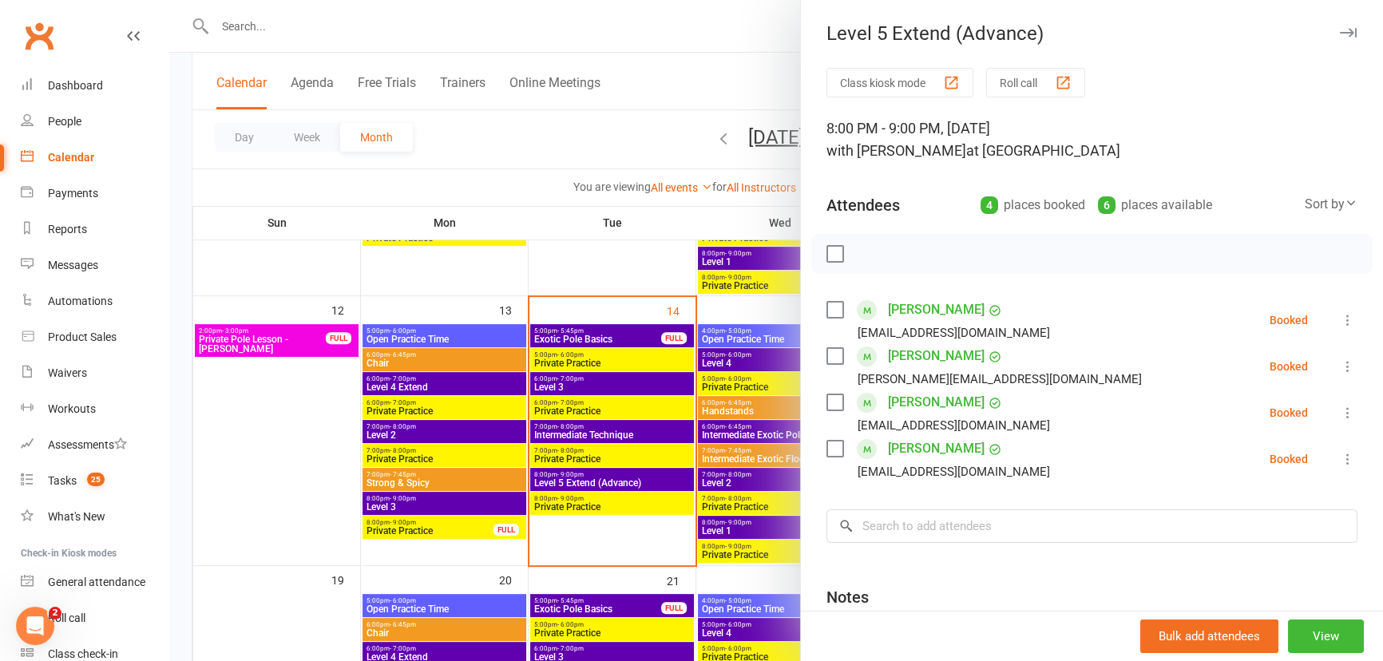
click at [694, 99] on div at bounding box center [775, 330] width 1213 height 661
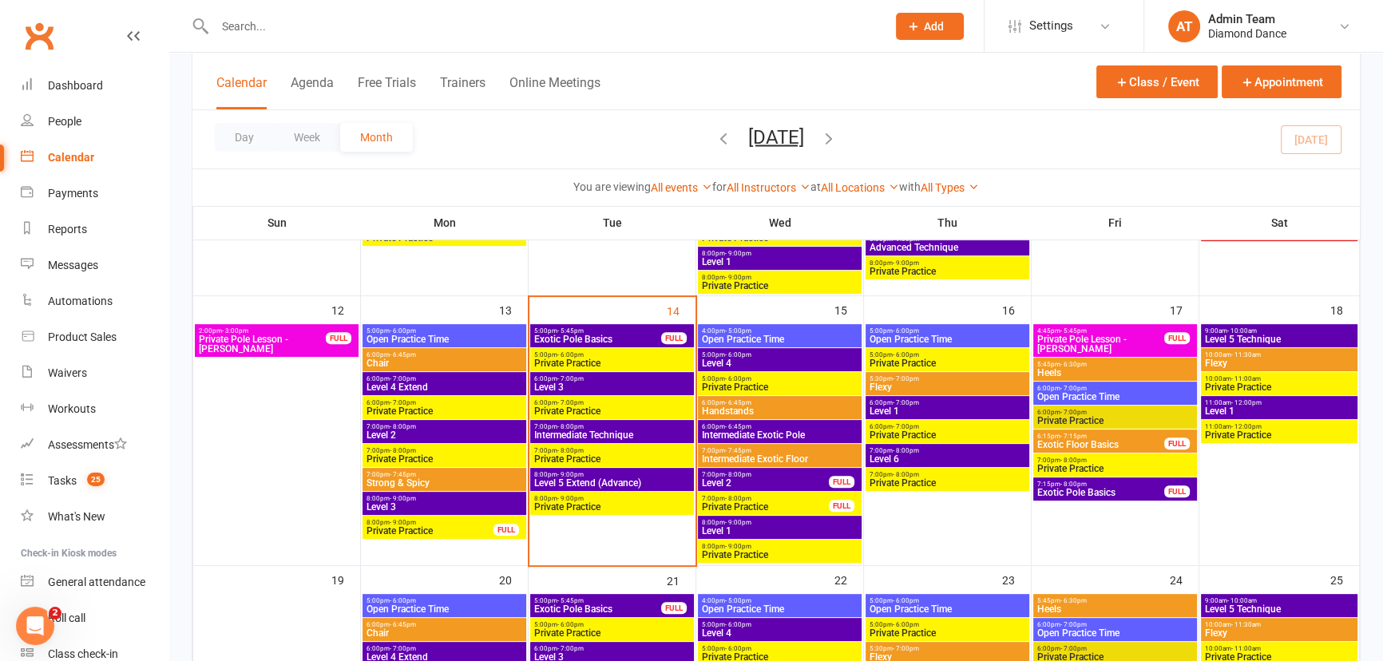
click at [599, 472] on span "8:00pm - 9:00pm" at bounding box center [611, 474] width 157 height 7
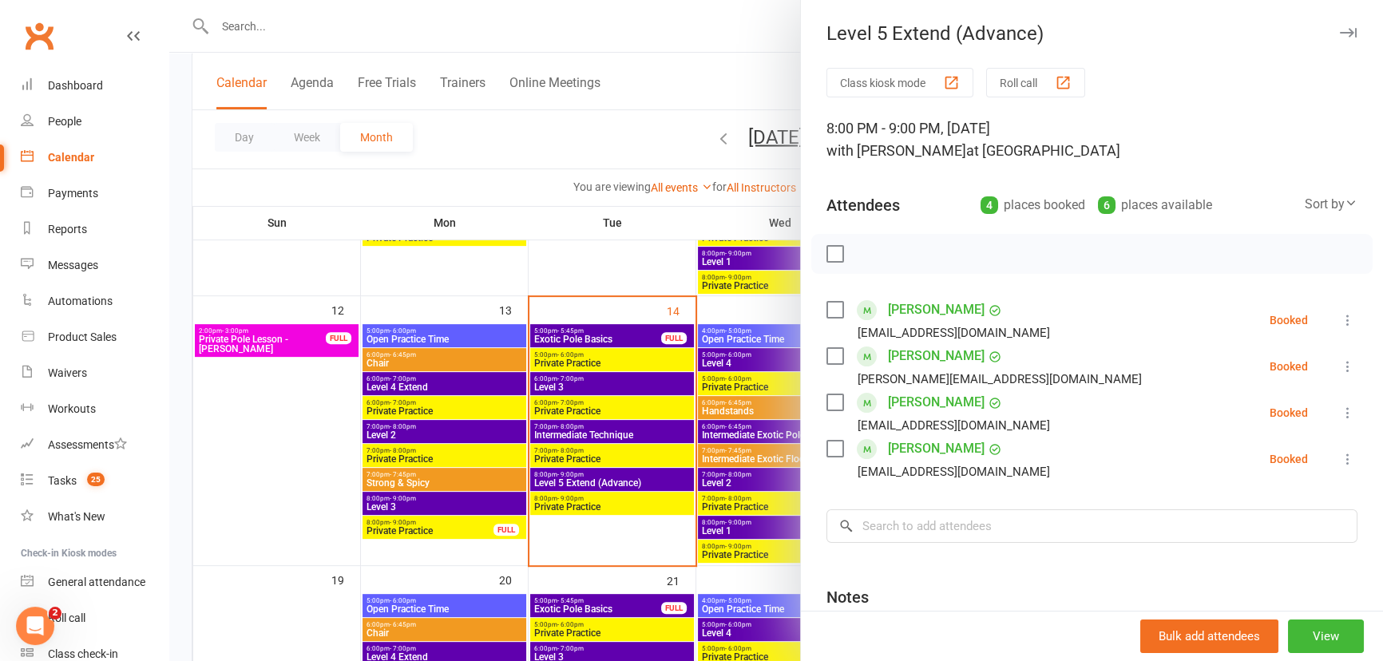
drag, startPoint x: 664, startPoint y: 97, endPoint x: 645, endPoint y: 200, distance: 105.5
click at [665, 97] on div at bounding box center [775, 330] width 1213 height 661
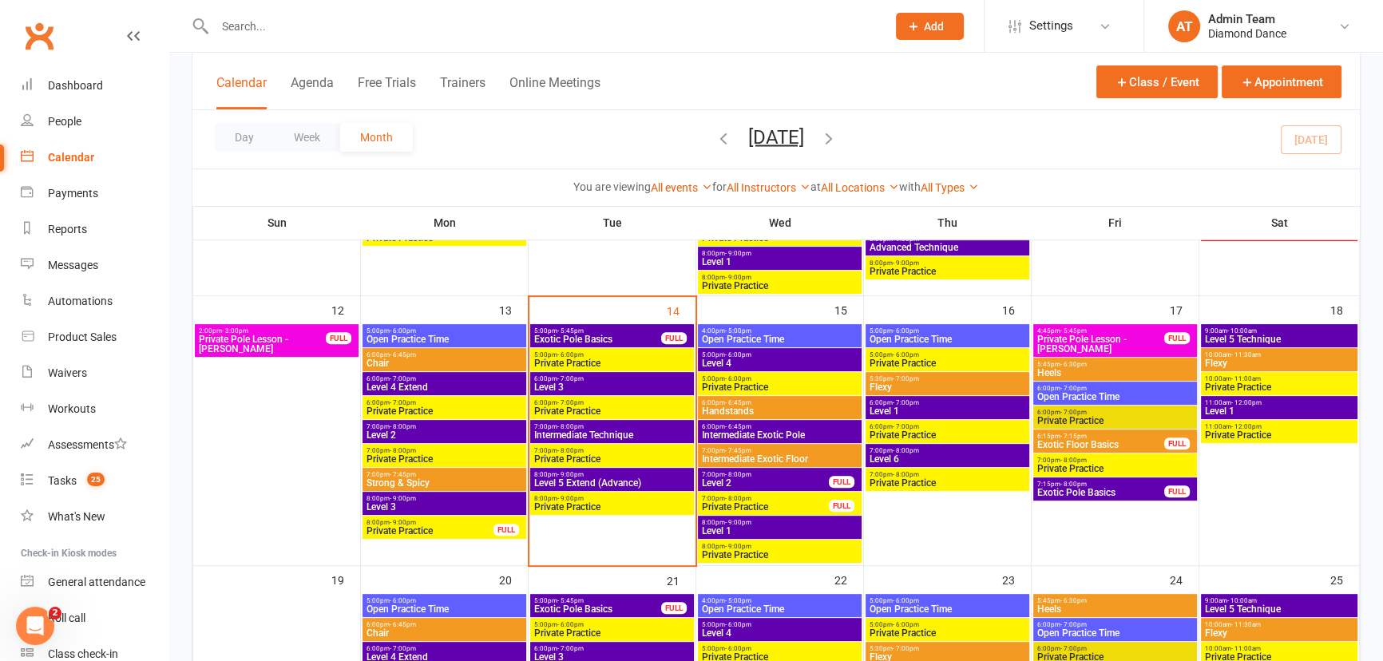
click at [623, 421] on div "7:00pm - 8:00pm Intermediate Technique" at bounding box center [612, 431] width 164 height 23
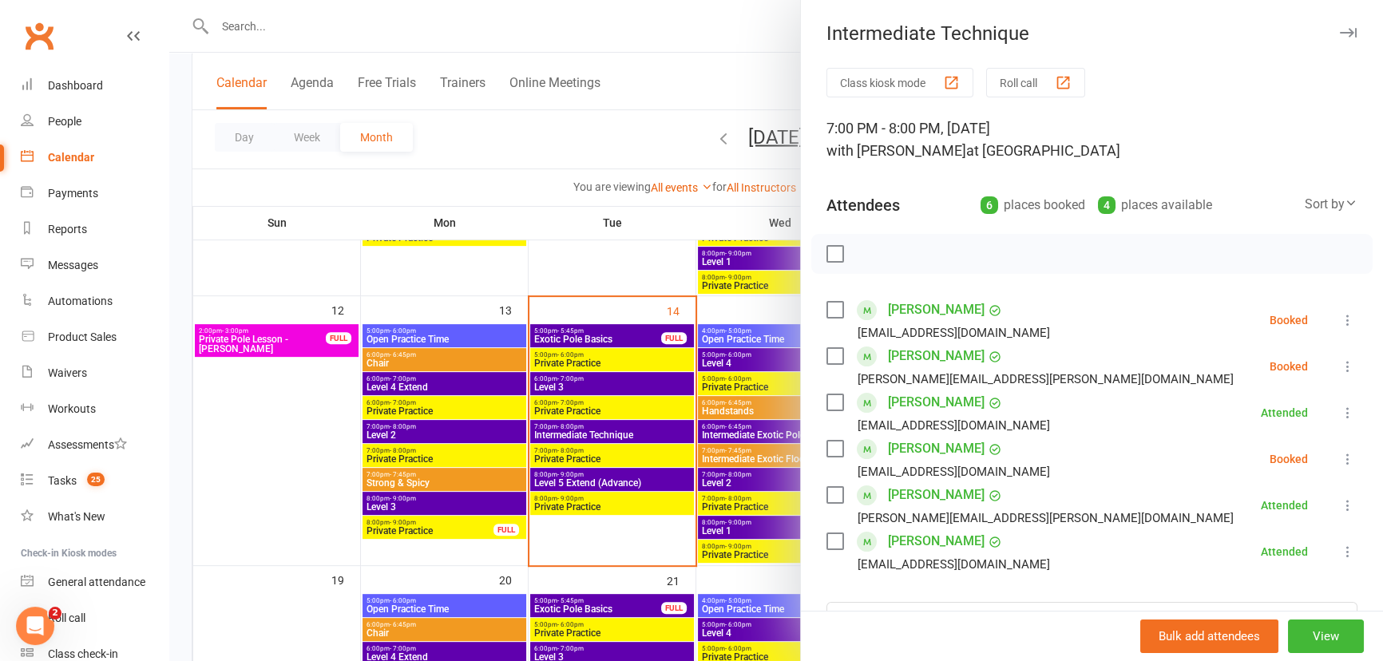
click at [739, 84] on div at bounding box center [775, 330] width 1213 height 661
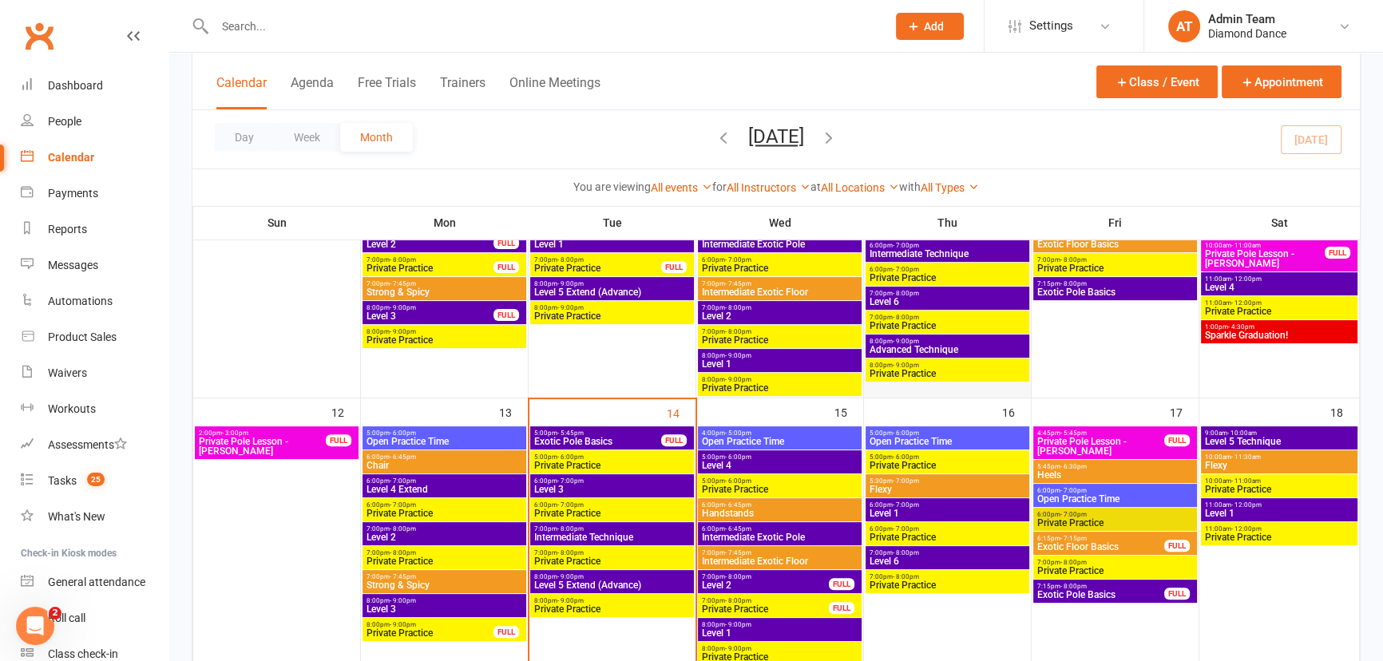
scroll to position [580, 0]
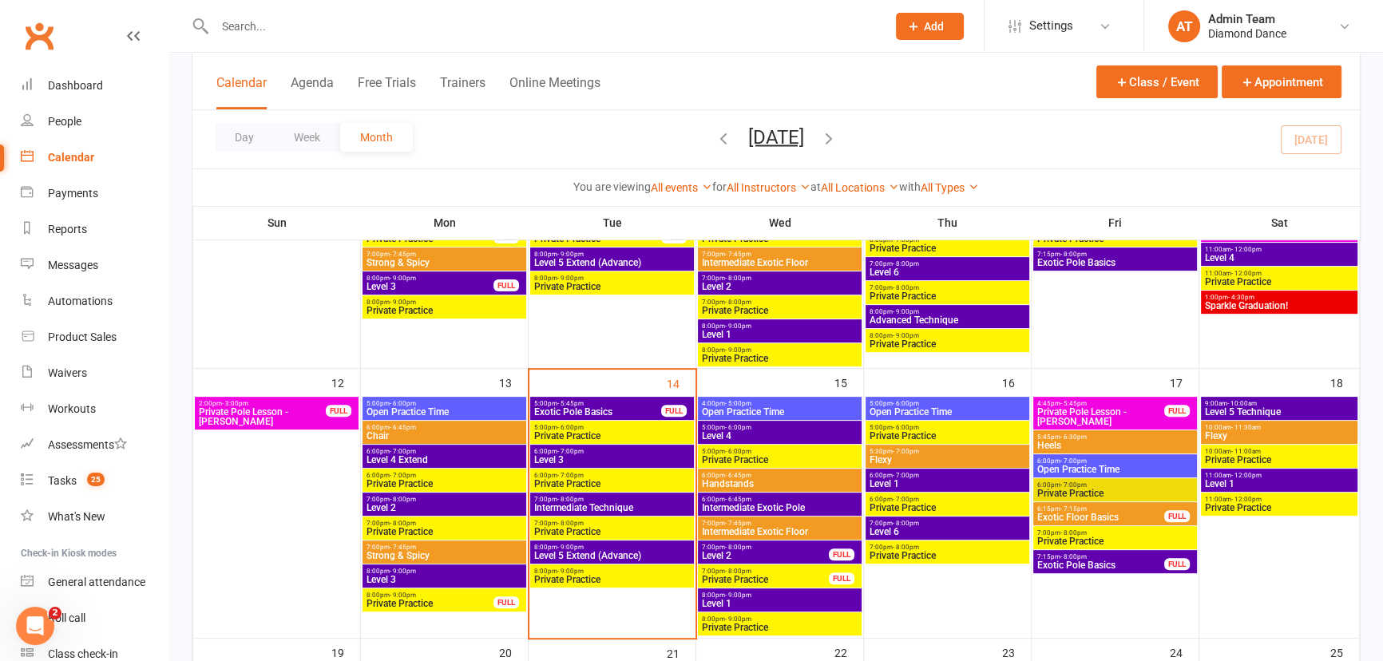
click at [599, 503] on span "Intermediate Technique" at bounding box center [611, 508] width 157 height 10
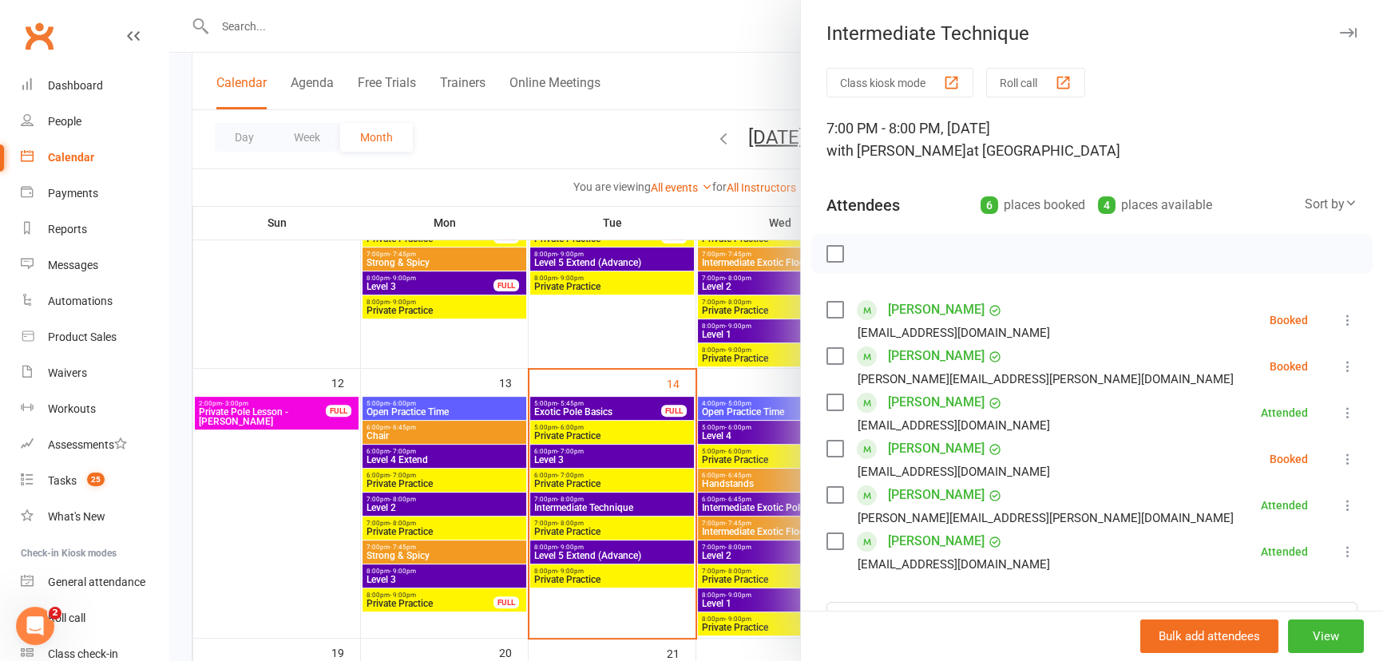
click at [723, 99] on div at bounding box center [775, 330] width 1213 height 661
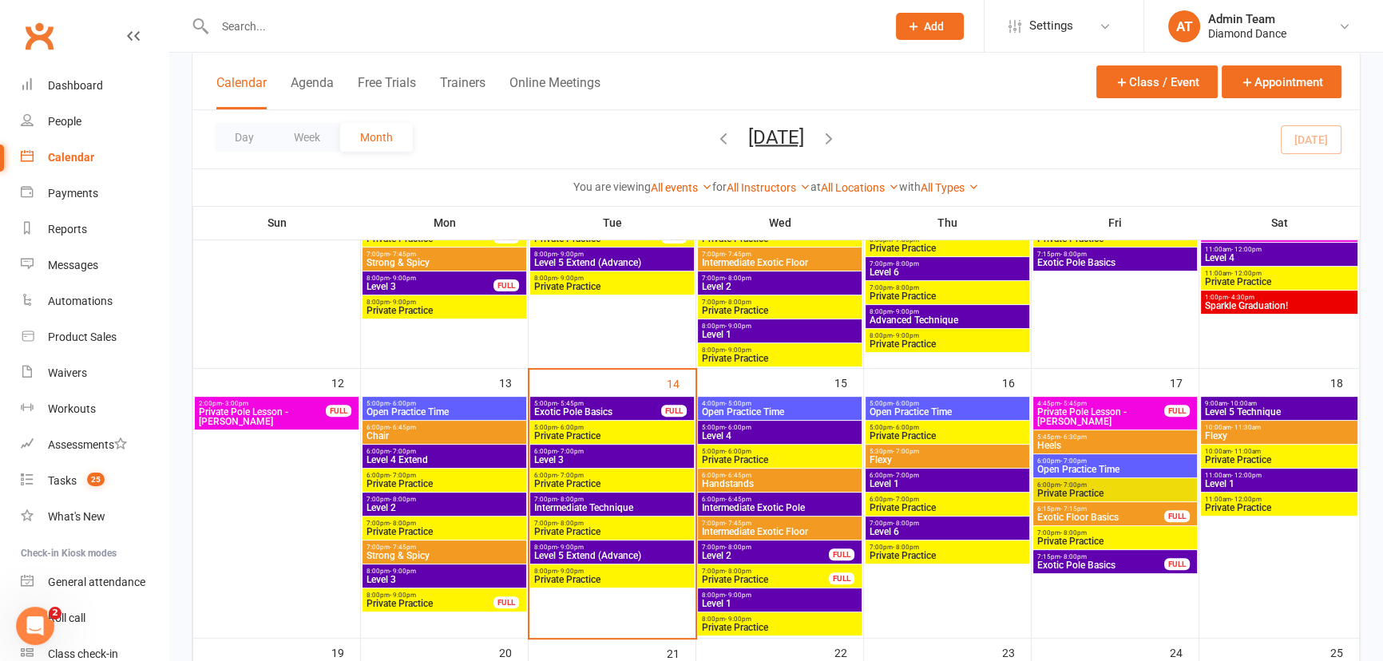
click at [588, 556] on span "Level 5 Extend (Advance)" at bounding box center [611, 556] width 157 height 10
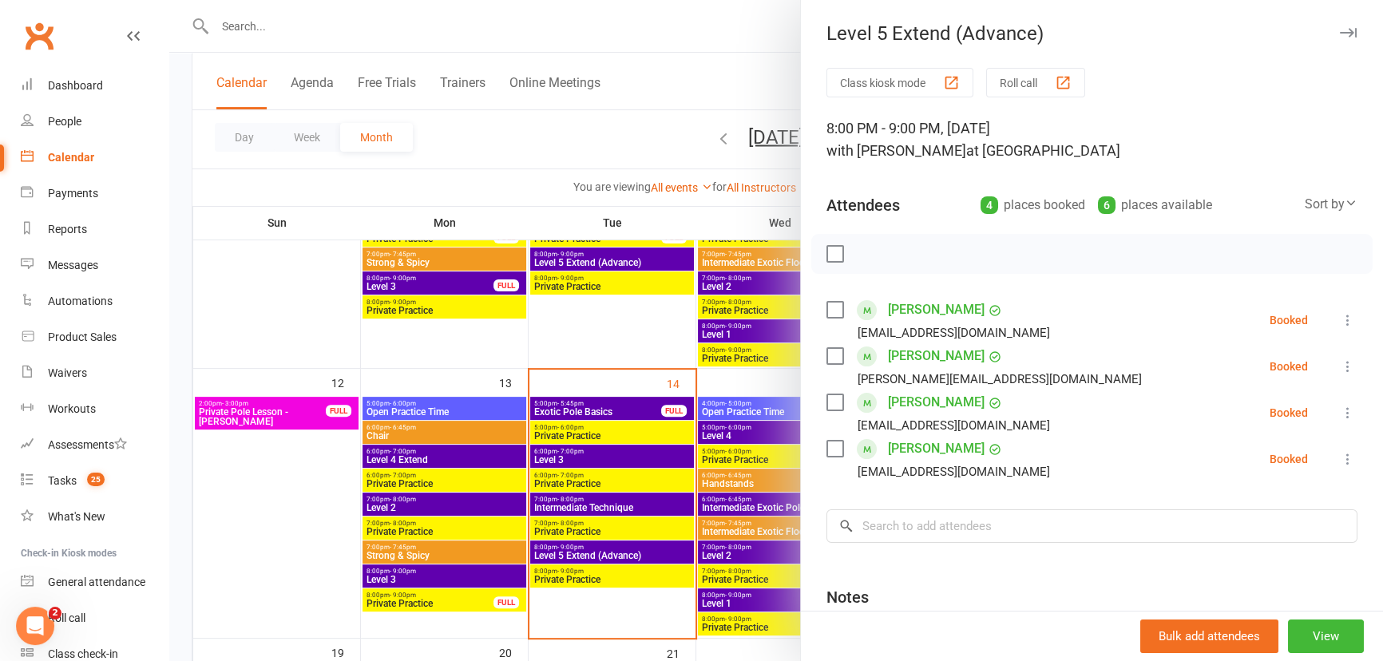
click at [738, 94] on div at bounding box center [775, 330] width 1213 height 661
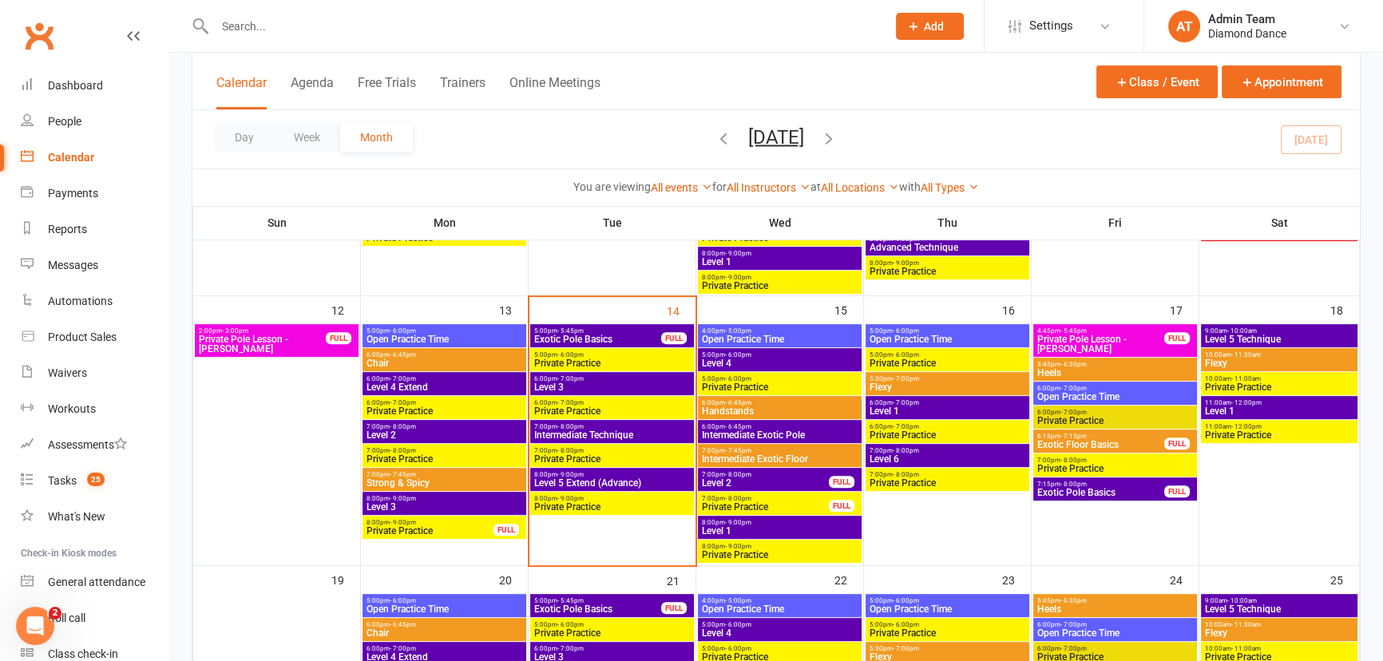
scroll to position [726, 0]
